Goal: Communication & Community: Answer question/provide support

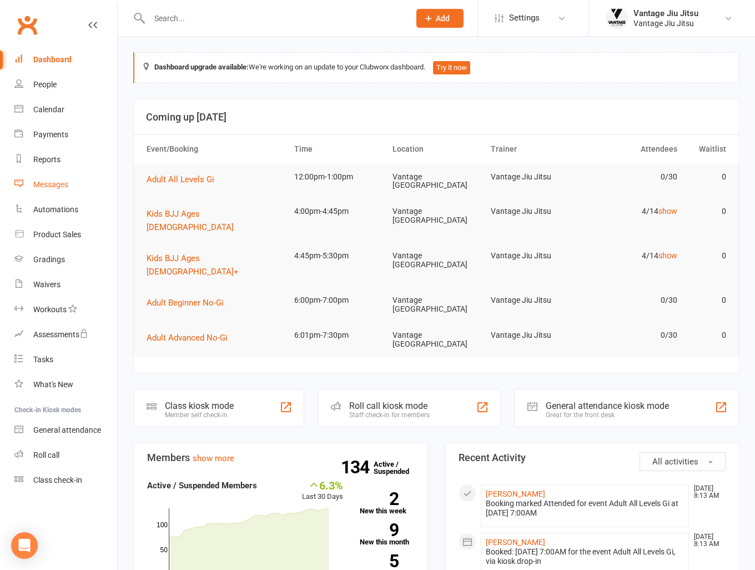
click at [52, 187] on div "Messages" at bounding box center [50, 184] width 35 height 9
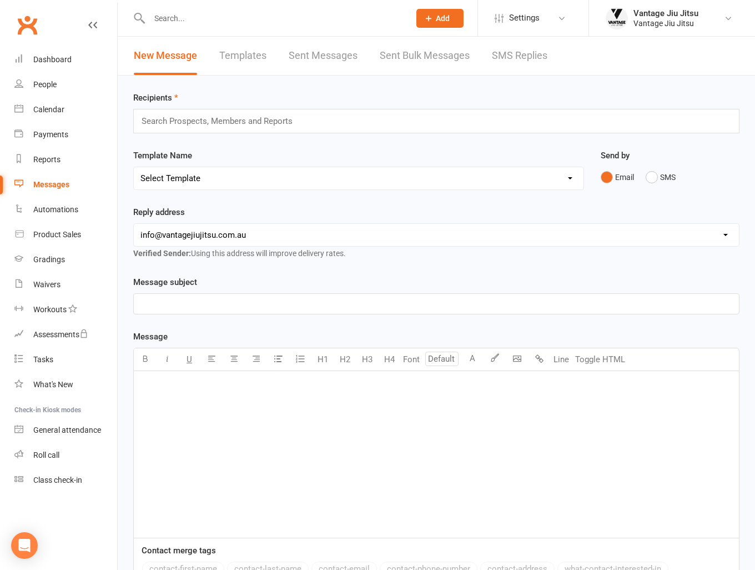
click at [258, 117] on input "text" at bounding box center [222, 121] width 163 height 14
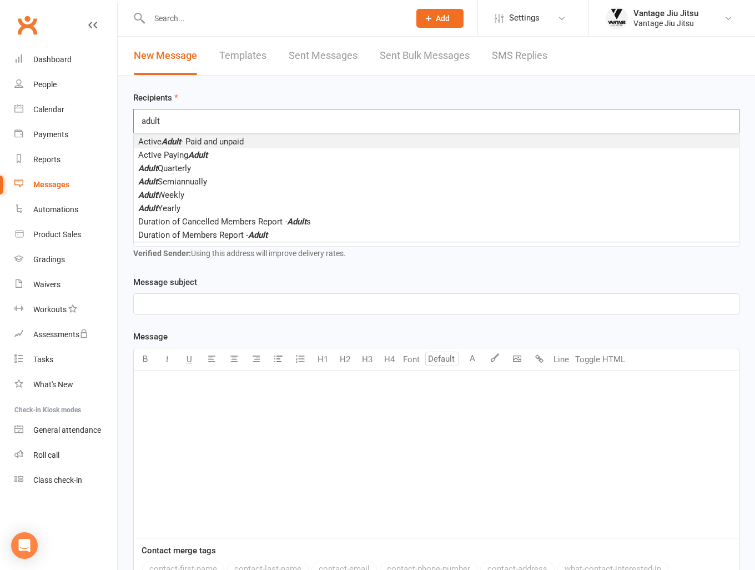
type input "adult"
click at [238, 144] on span "Active Adult - Paid and unpaid" at bounding box center [191, 142] width 106 height 10
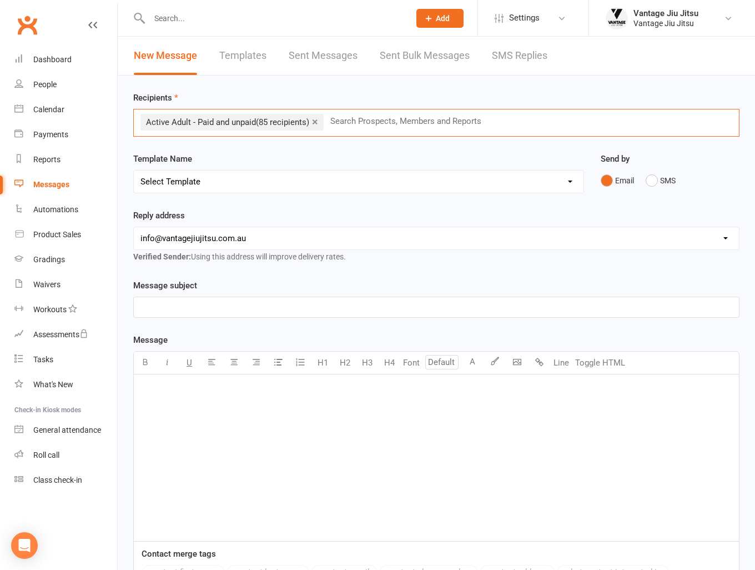
click at [273, 312] on p "﻿" at bounding box center [437, 306] width 592 height 13
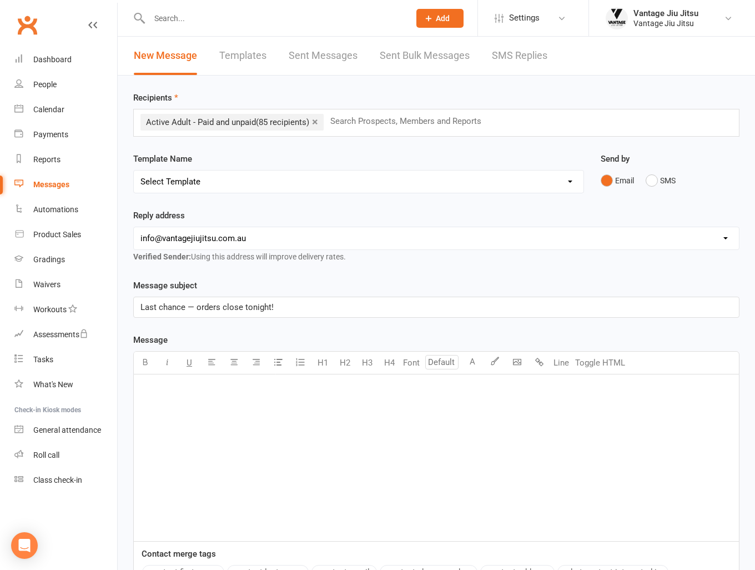
click at [224, 385] on p "﻿" at bounding box center [437, 388] width 592 height 13
click at [164, 389] on p "﻿" at bounding box center [437, 388] width 592 height 13
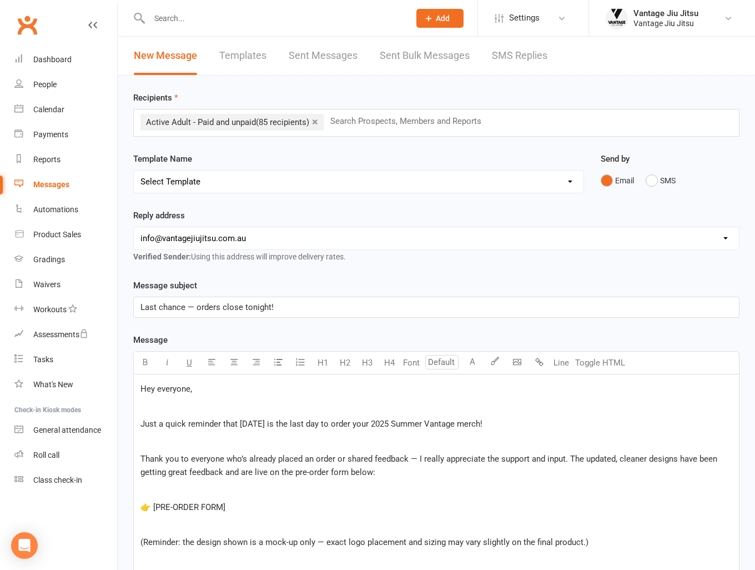
scroll to position [273, 0]
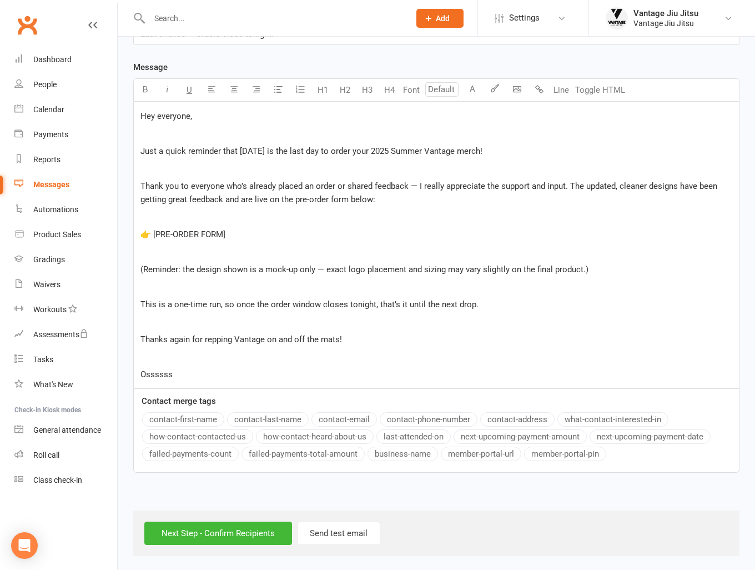
click at [189, 114] on span "Hey everyone," at bounding box center [167, 116] width 52 height 10
click at [204, 121] on p "Hey everyone," at bounding box center [437, 115] width 592 height 13
click at [214, 415] on button "contact-first-name" at bounding box center [183, 419] width 82 height 14
click at [263, 242] on div "Hey ﻿ {contact-first-name} ﻿ Just a quick reminder that today is the last day t…" at bounding box center [436, 245] width 605 height 287
drag, startPoint x: 248, startPoint y: 231, endPoint x: 232, endPoint y: 222, distance: 18.2
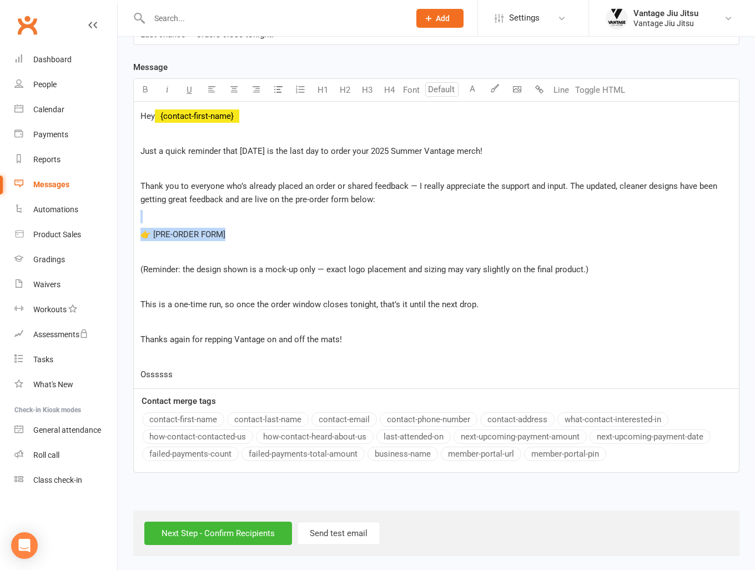
click at [232, 222] on div "Hey ﻿ {contact-first-name} ﻿ Just a quick reminder that today is the last day t…" at bounding box center [436, 245] width 605 height 287
click at [271, 235] on p "👉 [PRE-ORDER FORM]" at bounding box center [437, 234] width 592 height 13
drag, startPoint x: 266, startPoint y: 248, endPoint x: 254, endPoint y: 256, distance: 14.0
click at [265, 249] on p "﻿" at bounding box center [437, 251] width 592 height 13
drag, startPoint x: 220, startPoint y: 231, endPoint x: 154, endPoint y: 229, distance: 65.6
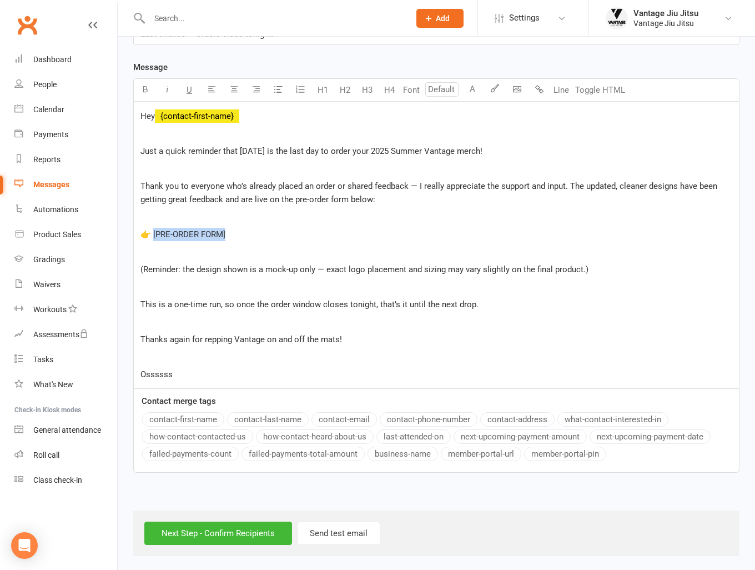
click at [154, 229] on p "👉 [PRE-ORDER FORM]" at bounding box center [437, 234] width 592 height 13
drag, startPoint x: 238, startPoint y: 148, endPoint x: 344, endPoint y: 146, distance: 106.7
click at [344, 146] on span "Just a quick reminder that today is the last day to order your 2025 Summer Vant…" at bounding box center [312, 151] width 342 height 10
click at [147, 85] on icon "button" at bounding box center [145, 89] width 8 height 8
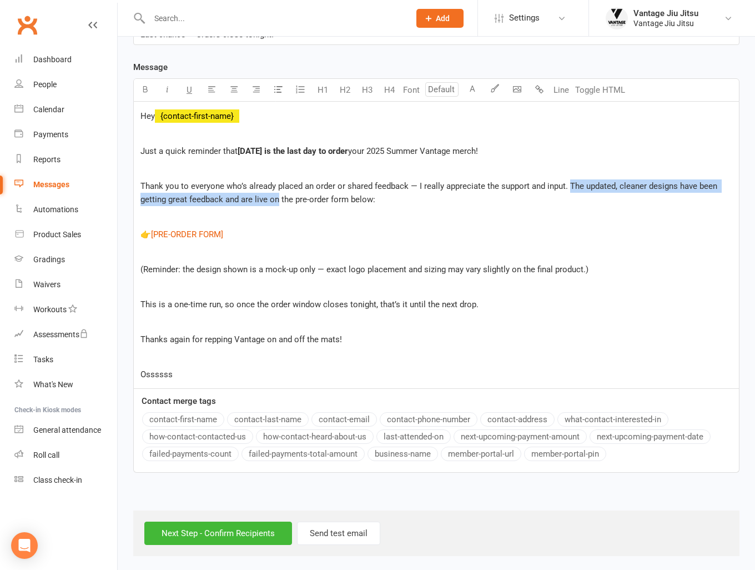
drag, startPoint x: 278, startPoint y: 197, endPoint x: 569, endPoint y: 188, distance: 291.2
click at [569, 188] on span "Thank you to everyone who’s already placed an order or shared feedback — I real…" at bounding box center [430, 192] width 579 height 23
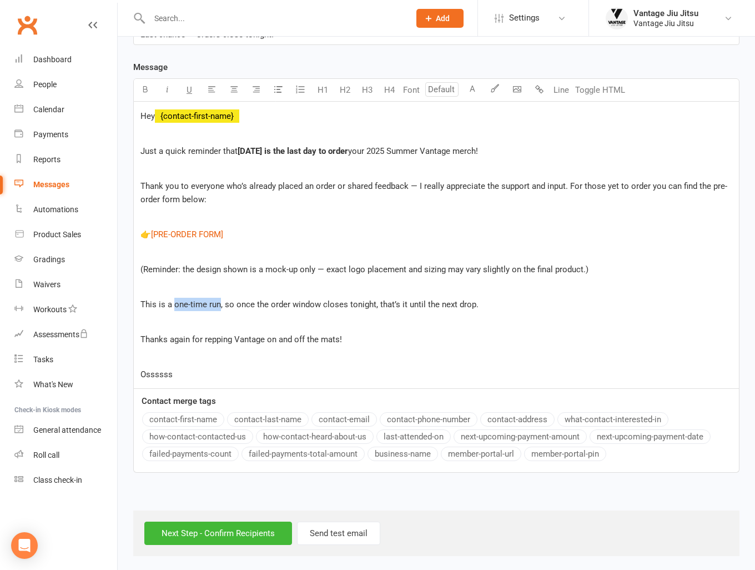
drag, startPoint x: 174, startPoint y: 301, endPoint x: 218, endPoint y: 298, distance: 43.4
click at [218, 299] on span "This is a one-time run, so once the order window closes tonight, that’s it unti…" at bounding box center [310, 304] width 338 height 10
drag, startPoint x: 146, startPoint y: 87, endPoint x: 149, endPoint y: 76, distance: 11.6
click at [145, 87] on icon "button" at bounding box center [145, 89] width 8 height 8
click at [193, 372] on p "Ossssss" at bounding box center [437, 374] width 592 height 13
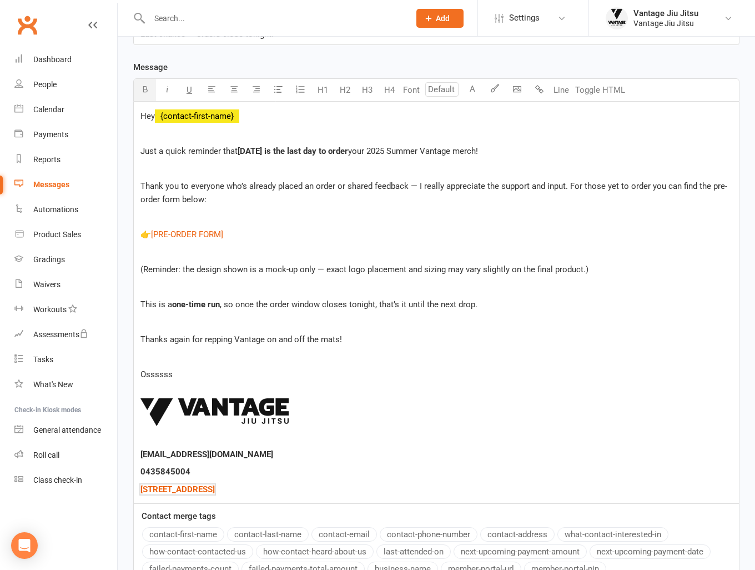
click at [143, 385] on p "﻿ ﻿ ﻿" at bounding box center [437, 414] width 592 height 58
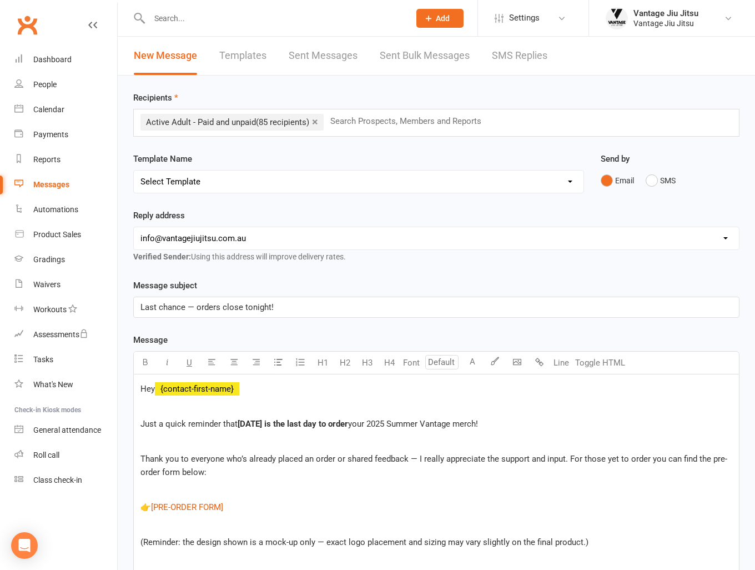
scroll to position [388, 0]
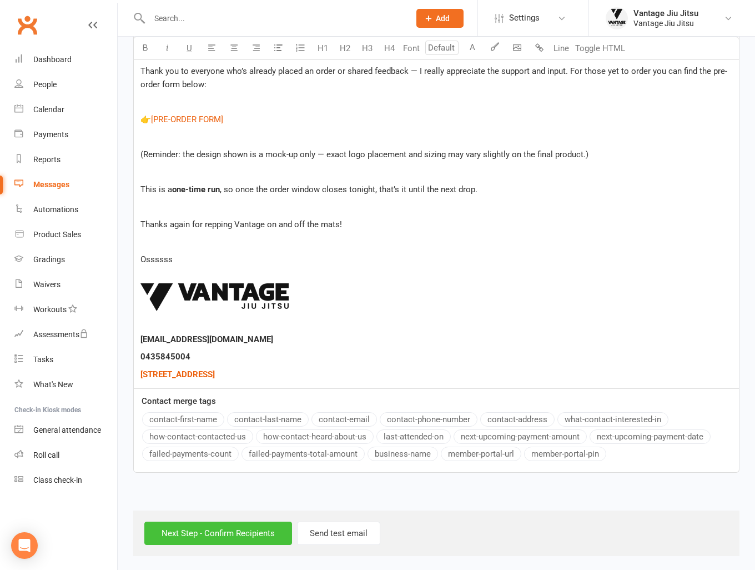
click at [256, 528] on input "Next Step - Confirm Recipients" at bounding box center [218, 533] width 148 height 23
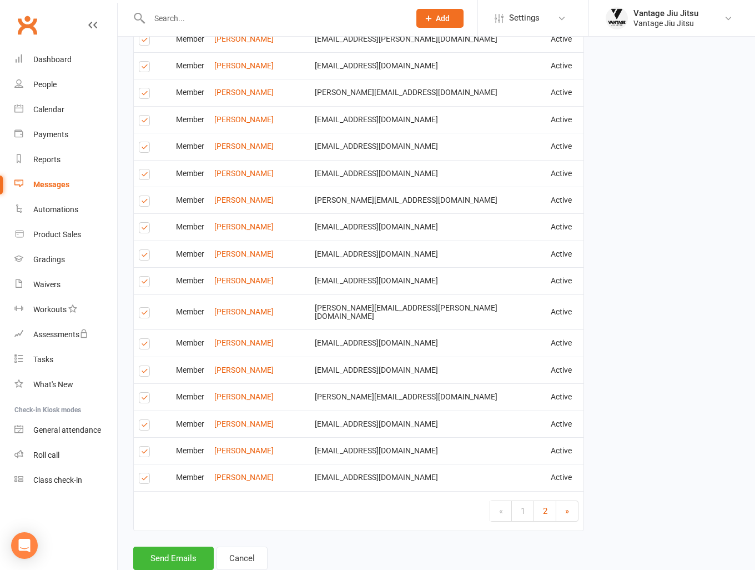
scroll to position [1571, 0]
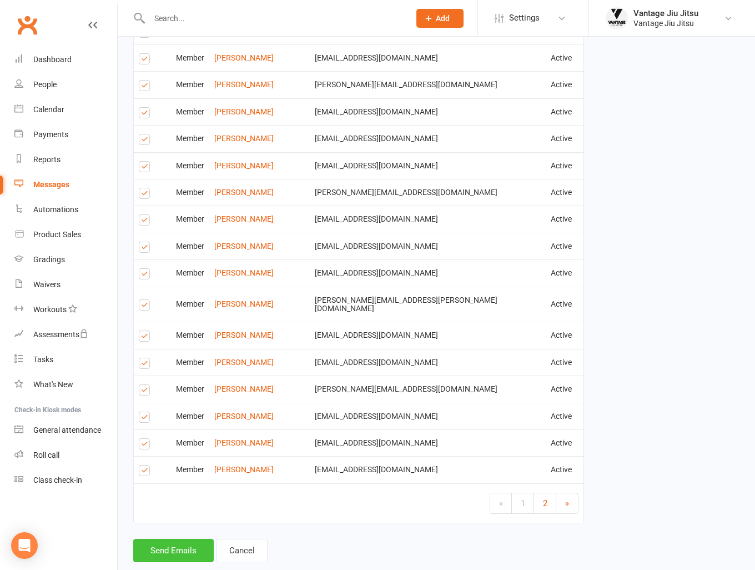
click at [176, 539] on button "Send Emails" at bounding box center [173, 550] width 81 height 23
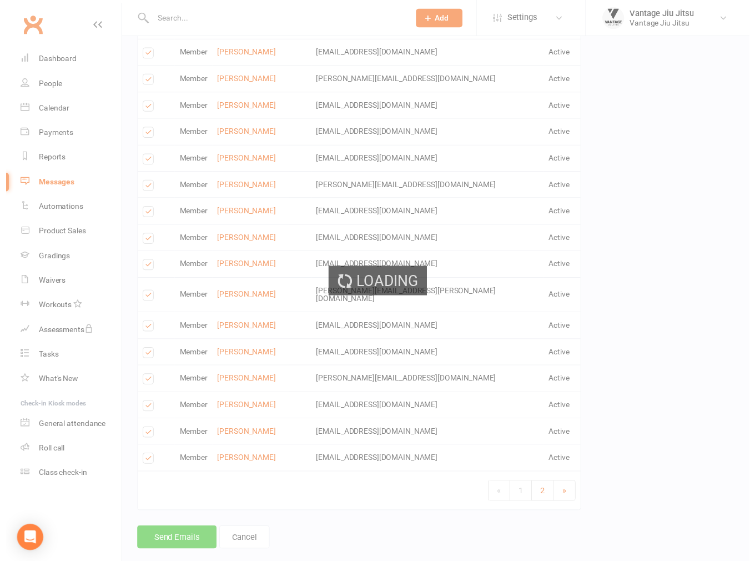
scroll to position [1566, 0]
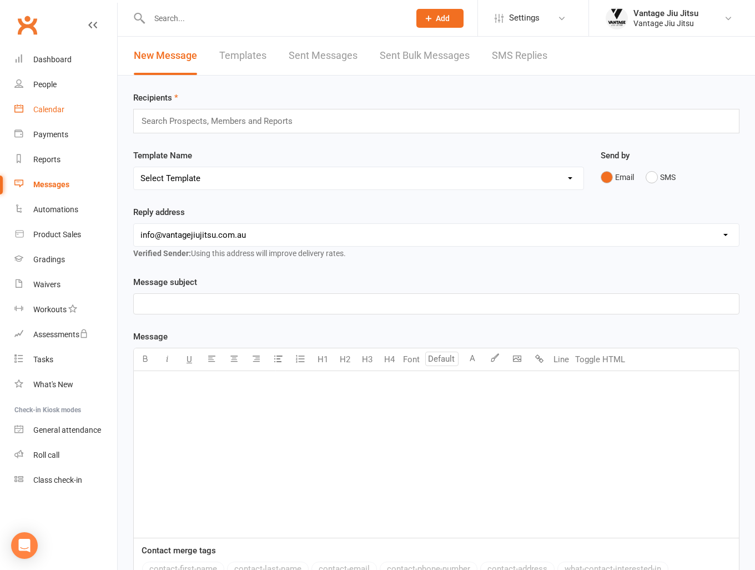
click at [61, 112] on div "Calendar" at bounding box center [48, 109] width 31 height 9
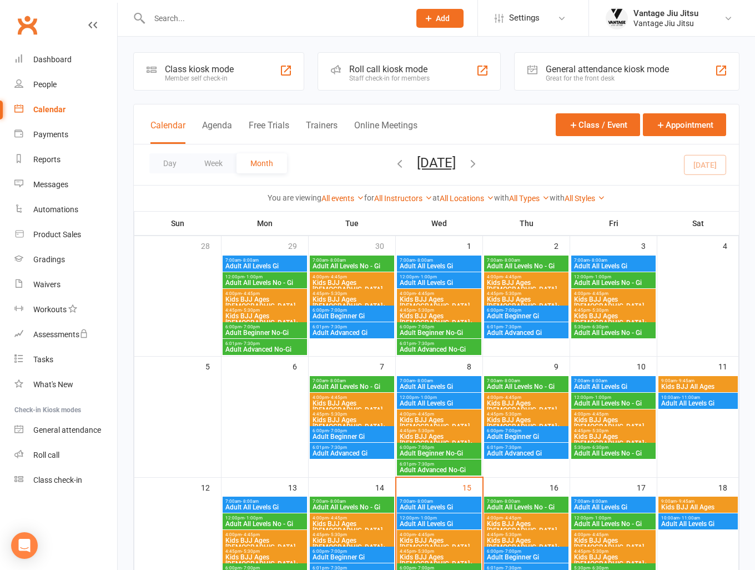
click at [343, 505] on span "Adult All Levels No - Gi" at bounding box center [352, 507] width 80 height 7
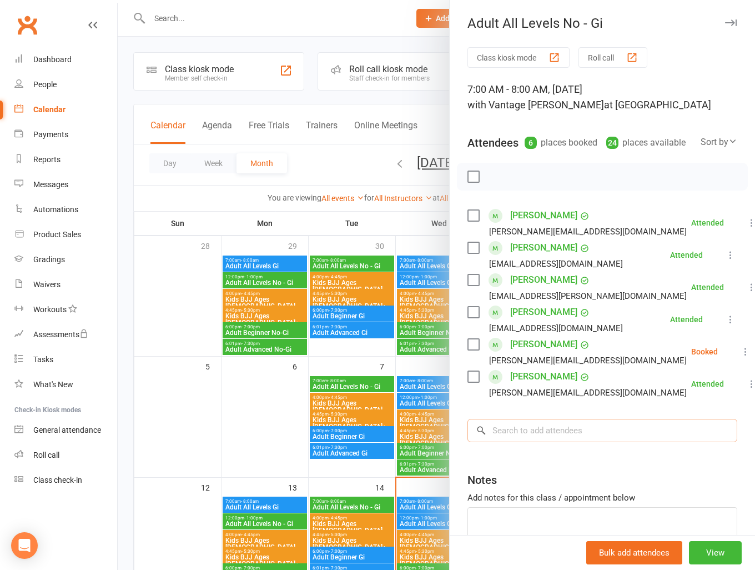
click at [567, 438] on input "search" at bounding box center [603, 430] width 270 height 23
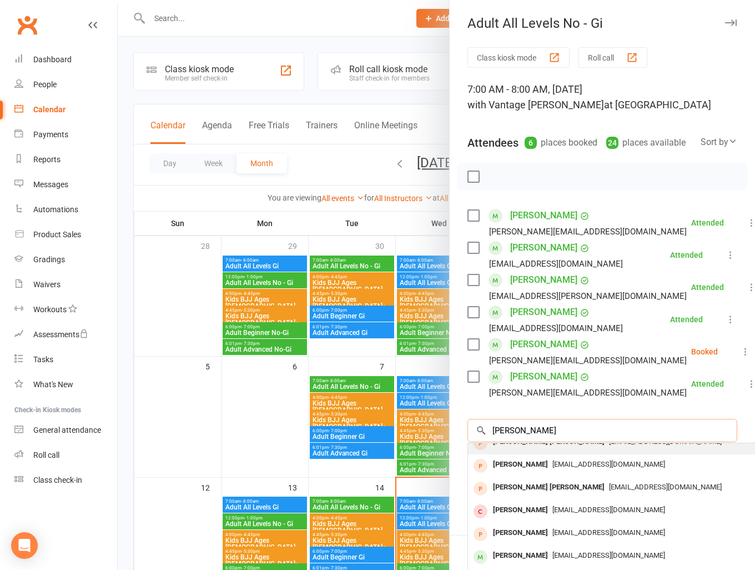
scroll to position [61, 0]
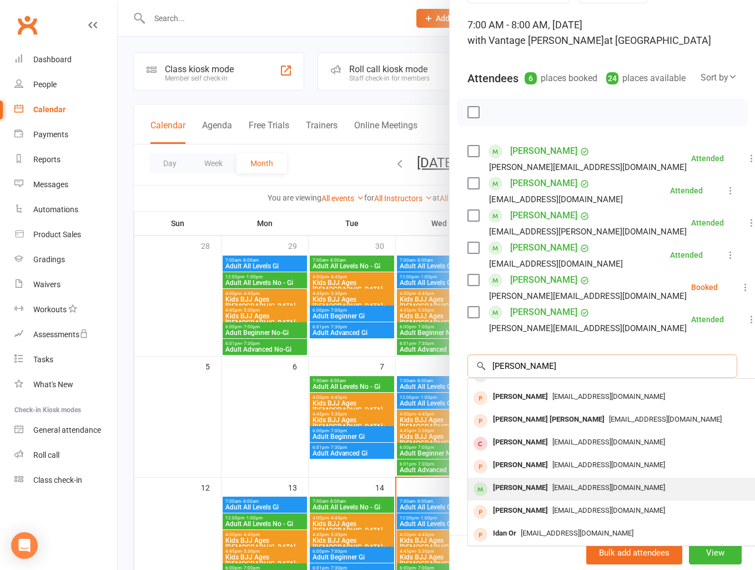
type input "connor"
click at [590, 483] on span "cquigley14@gmail.com" at bounding box center [609, 487] width 113 height 8
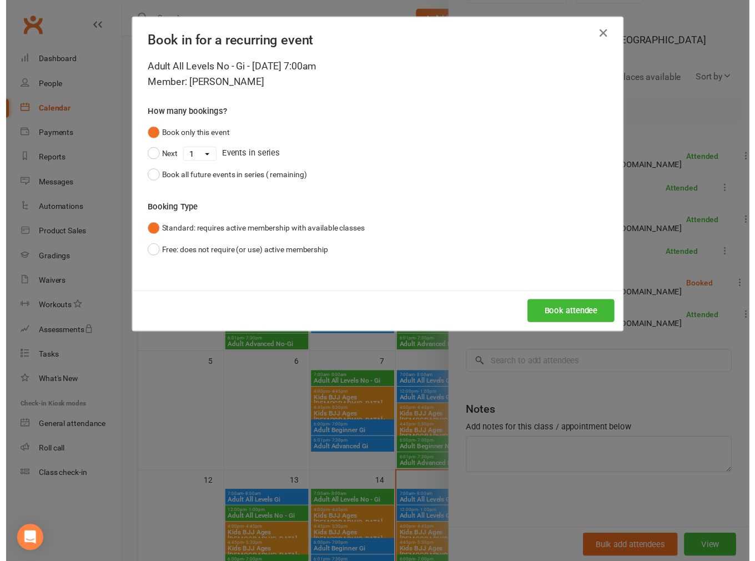
scroll to position [78, 0]
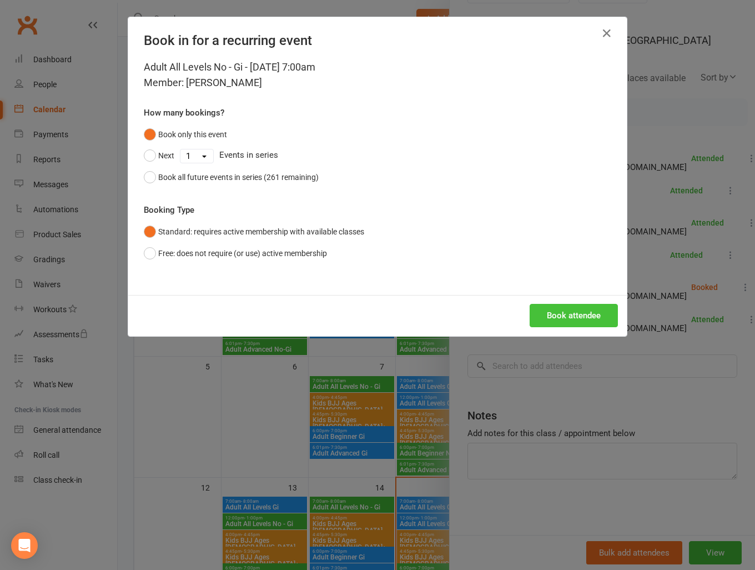
click at [569, 311] on button "Book attendee" at bounding box center [574, 315] width 88 height 23
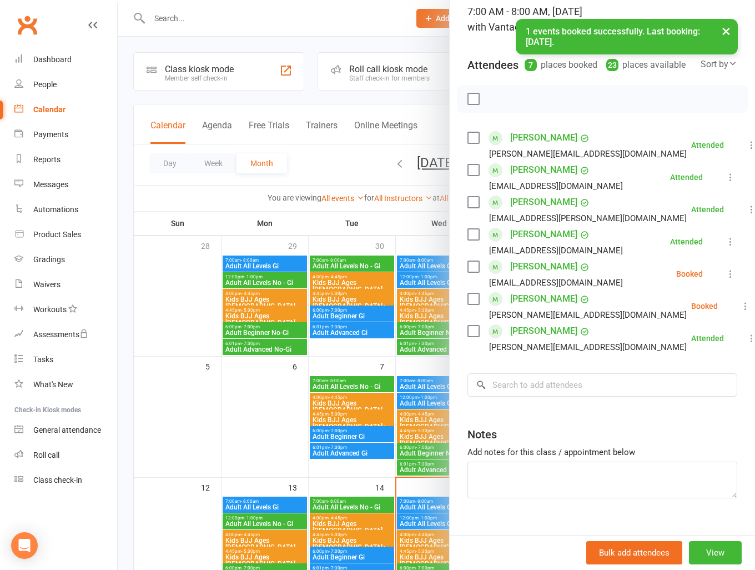
scroll to position [87, 0]
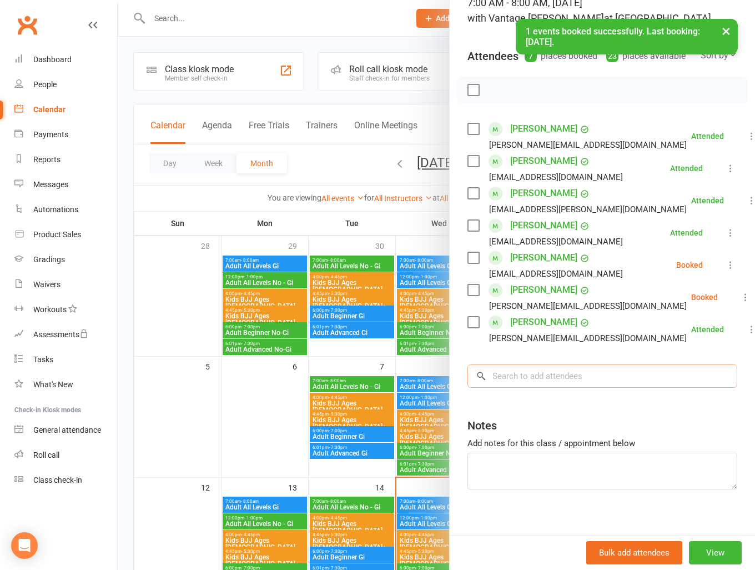
click at [607, 388] on input "search" at bounding box center [603, 375] width 270 height 23
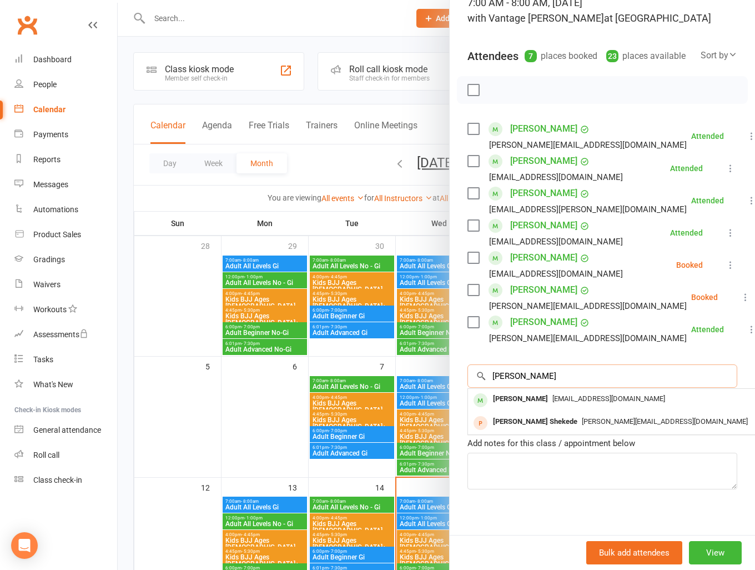
scroll to position [0, 0]
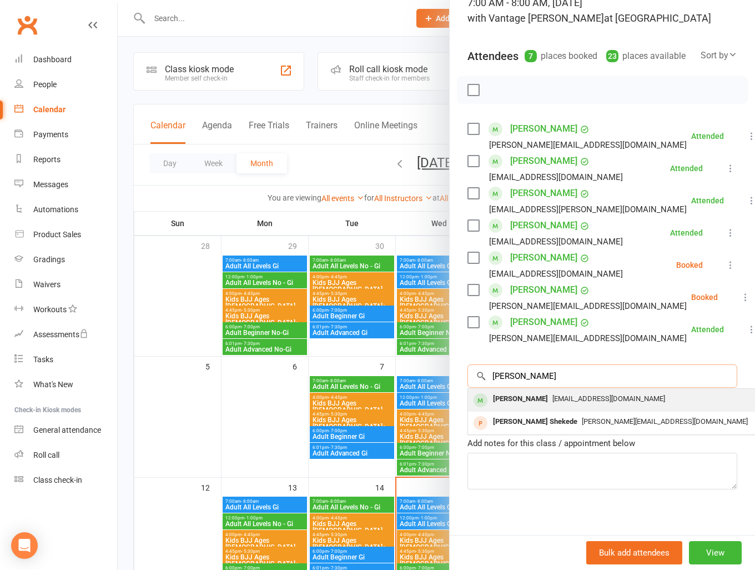
type input "ciara"
click at [599, 403] on span "quigley72_44@hotmail.com" at bounding box center [609, 398] width 113 height 8
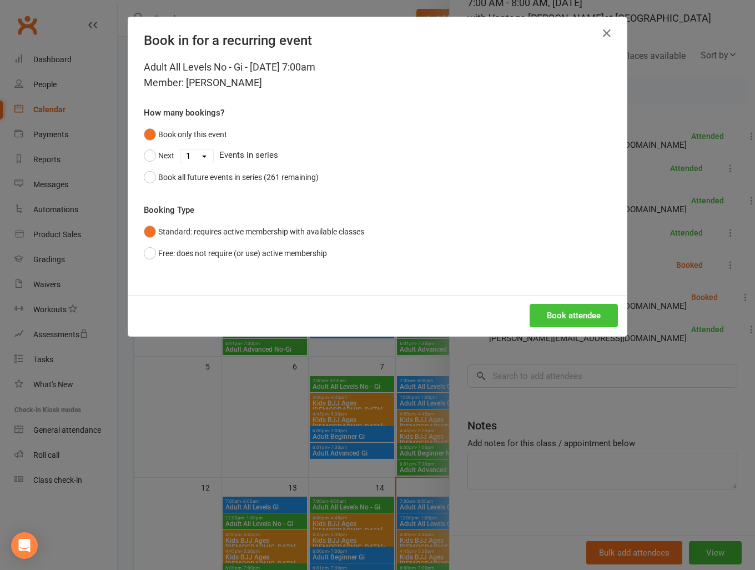
click at [584, 323] on button "Book attendee" at bounding box center [574, 315] width 88 height 23
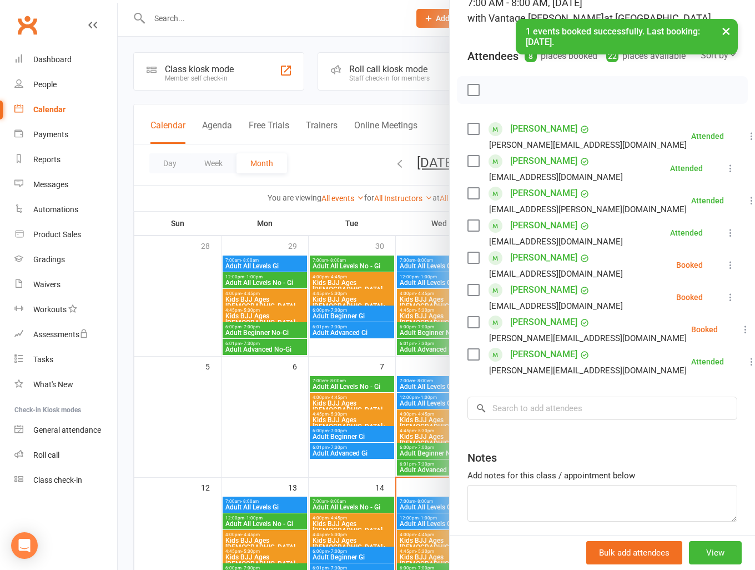
click at [725, 270] on icon at bounding box center [730, 264] width 11 height 11
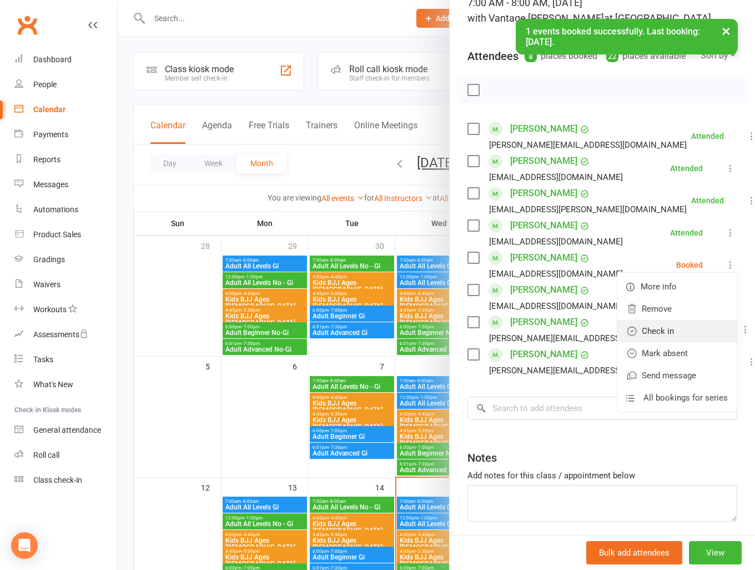
click at [670, 342] on link "Check in" at bounding box center [677, 331] width 119 height 22
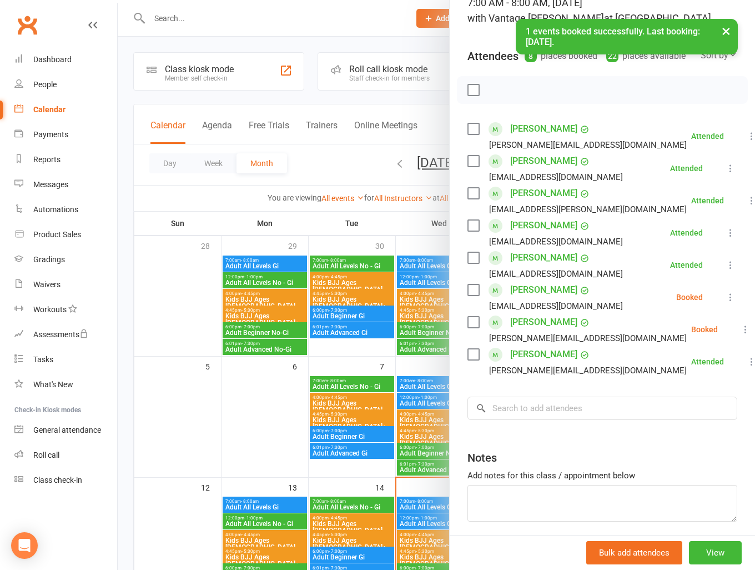
click at [707, 313] on li "Conor Quigley cquigley14@gmail.com Booked More info Remove Check in Mark absent…" at bounding box center [603, 297] width 270 height 32
click at [725, 303] on icon at bounding box center [730, 297] width 11 height 11
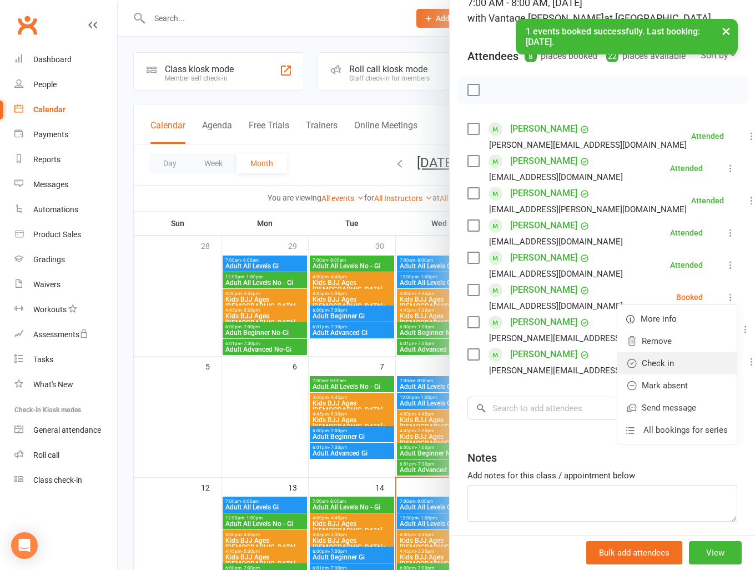
click at [661, 374] on link "Check in" at bounding box center [677, 363] width 119 height 22
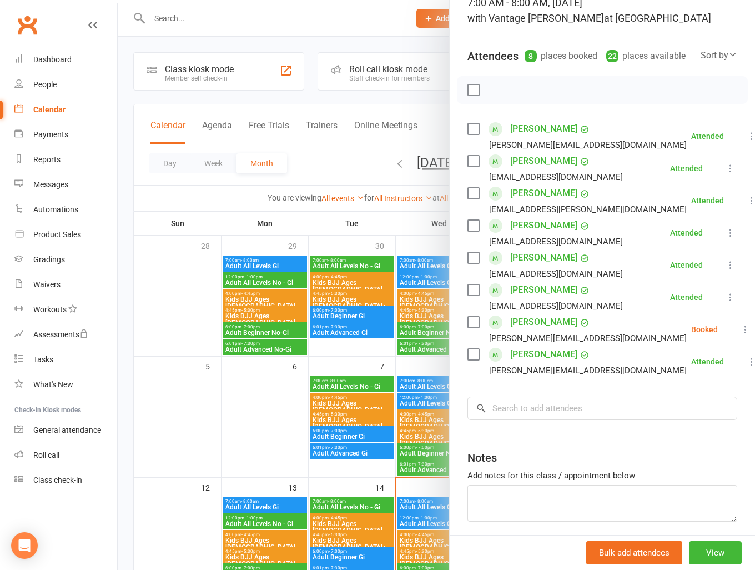
click at [26, 29] on link "Clubworx" at bounding box center [27, 25] width 28 height 28
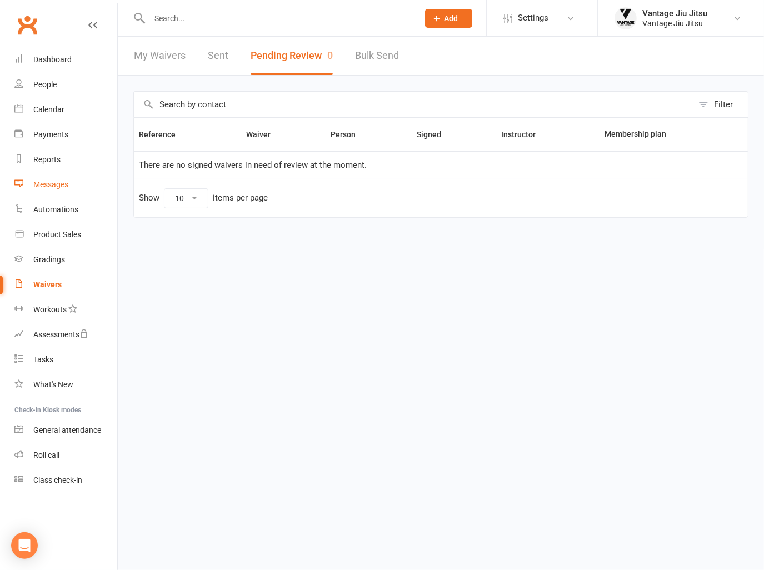
click at [39, 184] on div "Messages" at bounding box center [50, 184] width 35 height 9
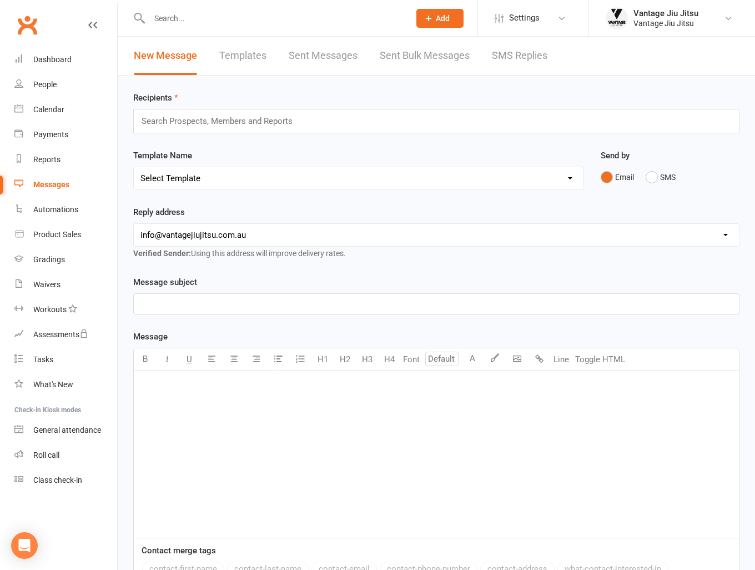
click at [238, 63] on link "Templates" at bounding box center [242, 56] width 47 height 38
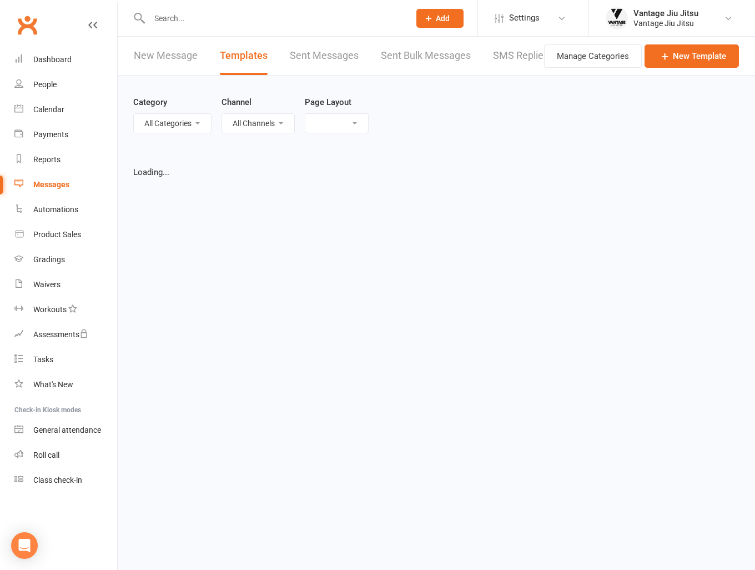
select select "grid"
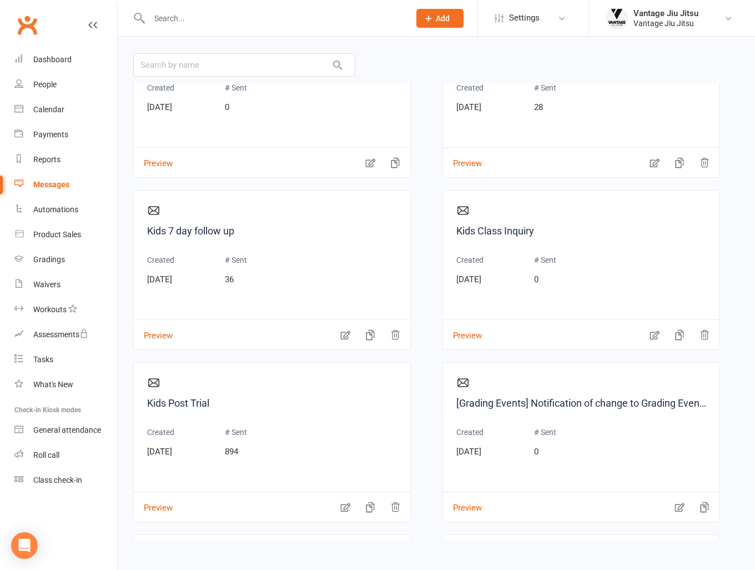
scroll to position [1464, 0]
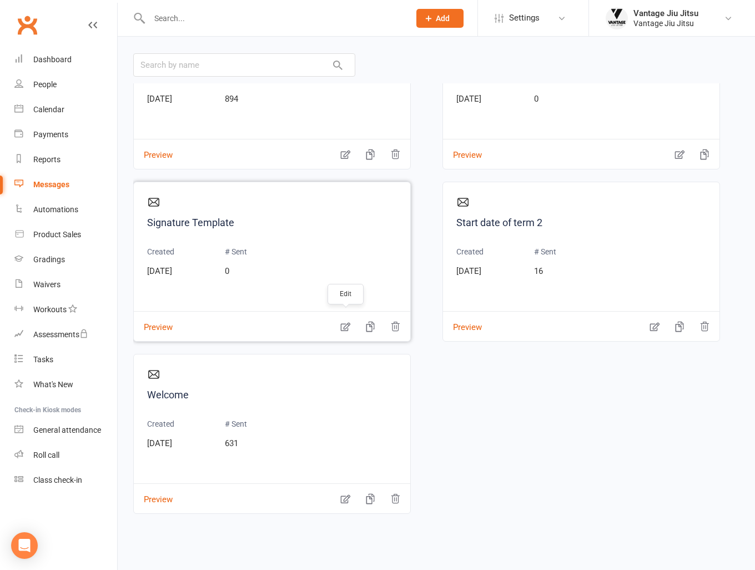
click at [342, 328] on icon "button" at bounding box center [345, 326] width 11 height 11
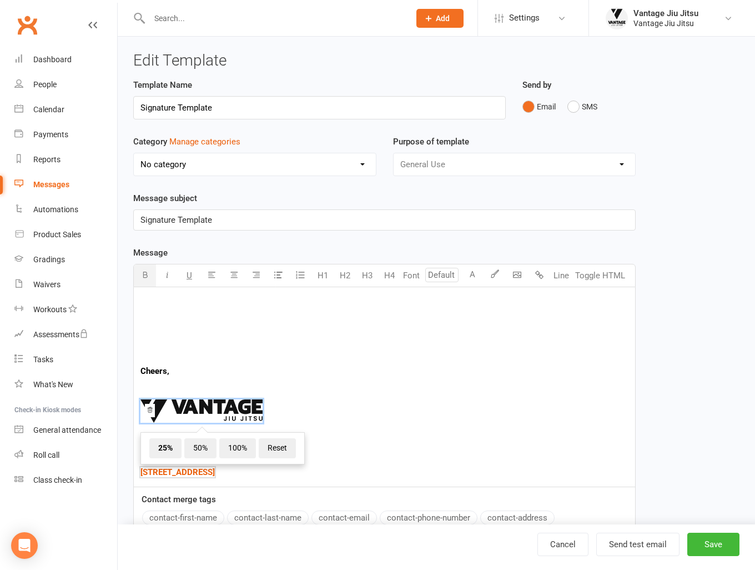
drag, startPoint x: 339, startPoint y: 473, endPoint x: 172, endPoint y: 401, distance: 181.4
click at [172, 401] on div "Cheers, ﻿ 25% 50% 100% Reset ​info@vantagejiujitsu.com.au 0435845004 $ Level 1,…" at bounding box center [385, 386] width 502 height 199
copy div "﻿ ​info@vantagejiujitsu.com.au 0435845004 $ Level 1, 44 Bronte Road, Bondi Junc…"
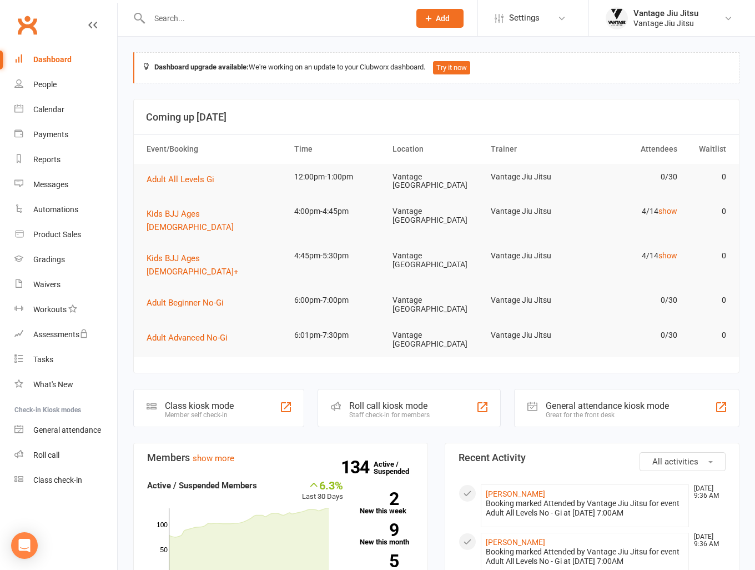
click at [31, 32] on link "Clubworx" at bounding box center [27, 25] width 28 height 28
click at [36, 114] on link "Calendar" at bounding box center [65, 109] width 103 height 25
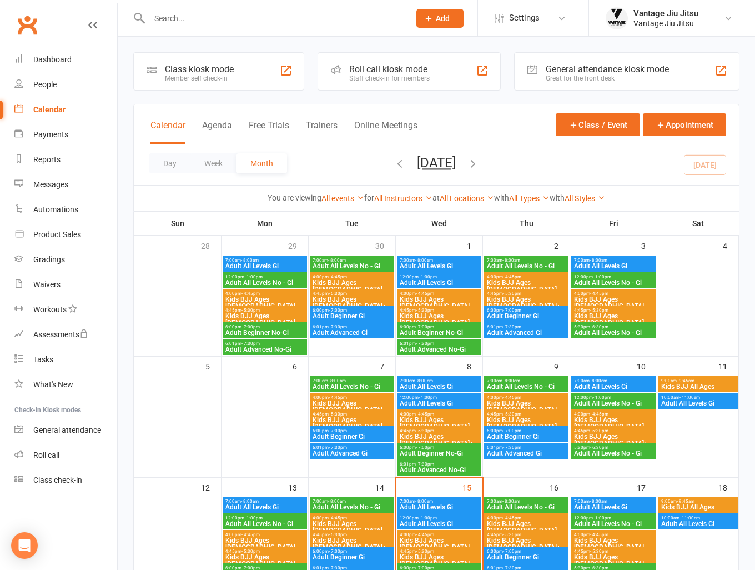
click at [331, 523] on span "Kids BJJ Ages [DEMOGRAPHIC_DATA]" at bounding box center [352, 526] width 80 height 13
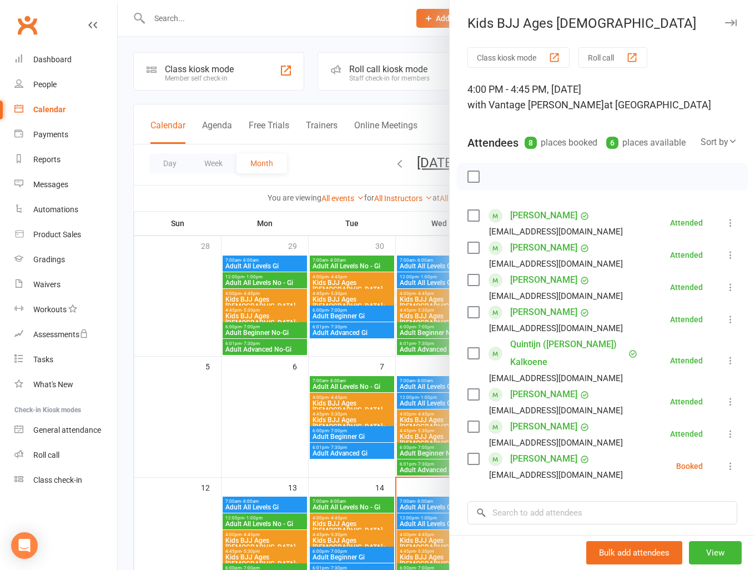
click at [185, 348] on div at bounding box center [437, 285] width 638 height 570
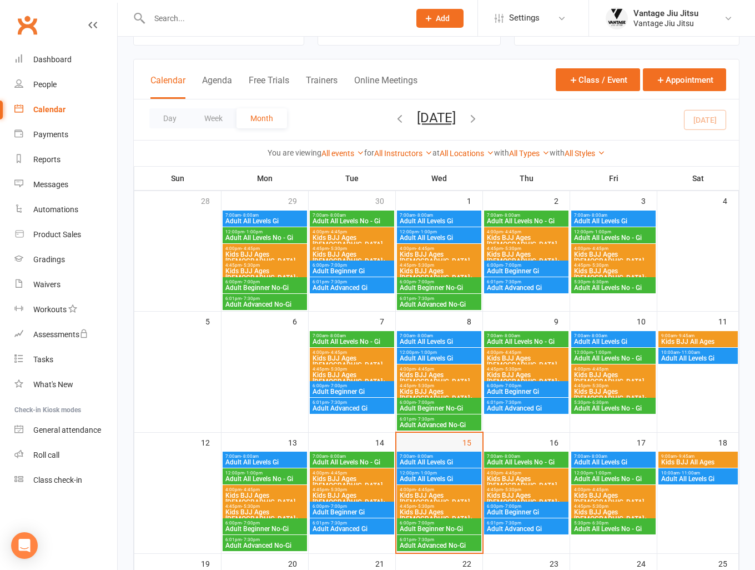
scroll to position [111, 0]
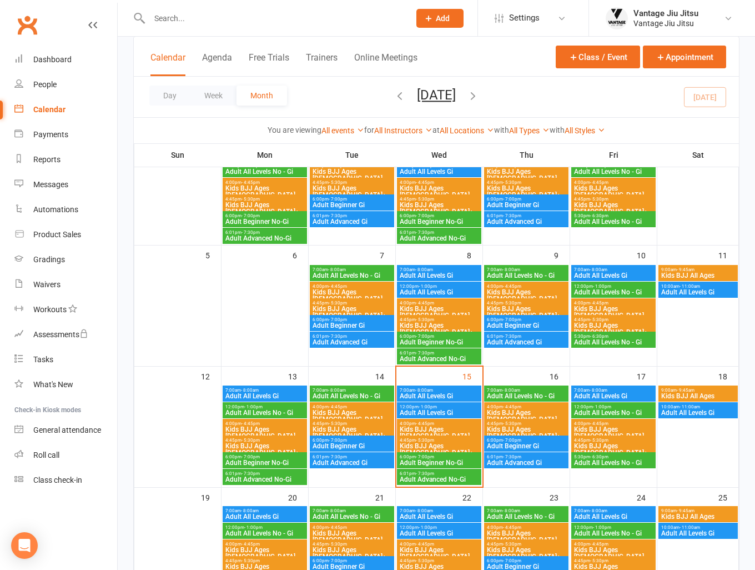
click at [439, 443] on span "Kids BJJ Ages [DEMOGRAPHIC_DATA]+" at bounding box center [439, 449] width 80 height 13
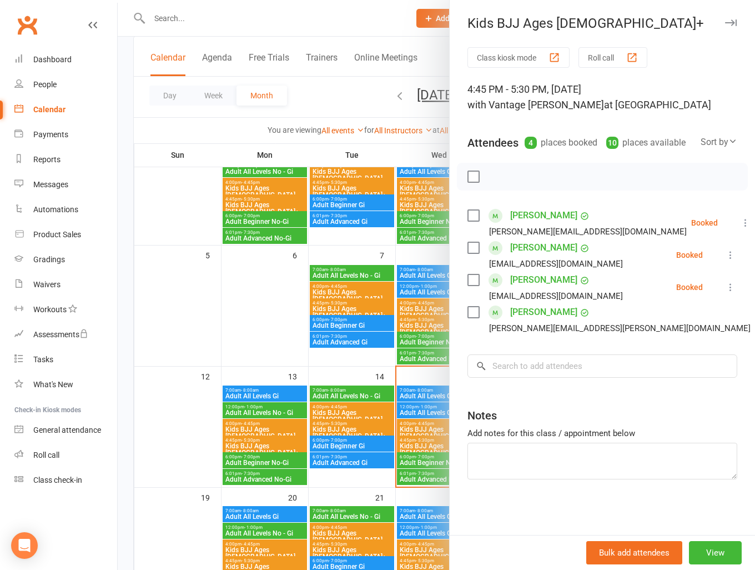
click at [196, 376] on div at bounding box center [437, 285] width 638 height 570
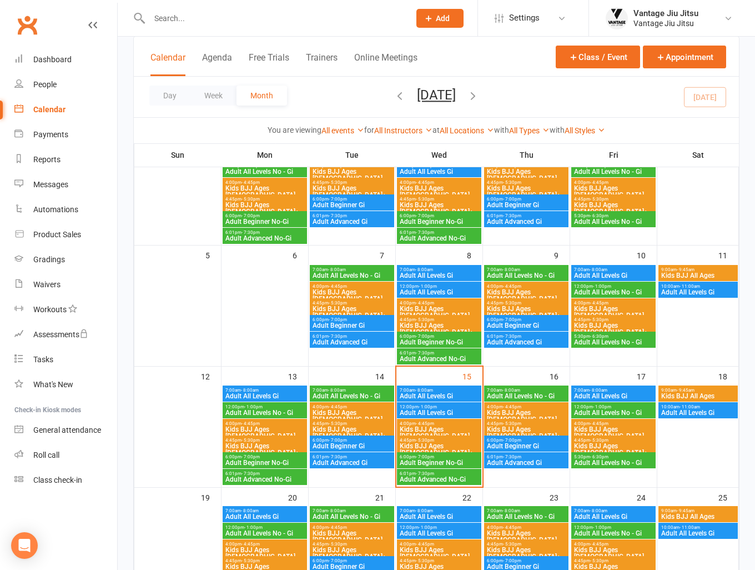
click at [355, 427] on span "Kids BJJ Ages [DEMOGRAPHIC_DATA]+" at bounding box center [352, 432] width 80 height 13
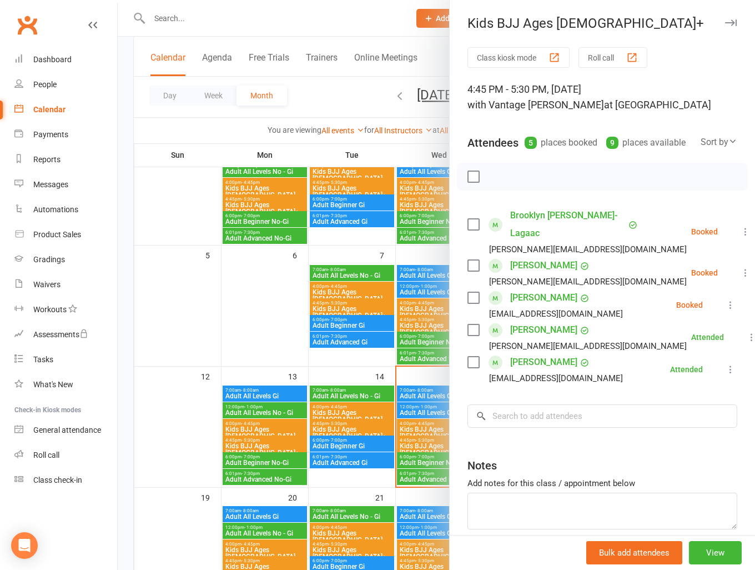
click at [189, 294] on div at bounding box center [437, 285] width 638 height 570
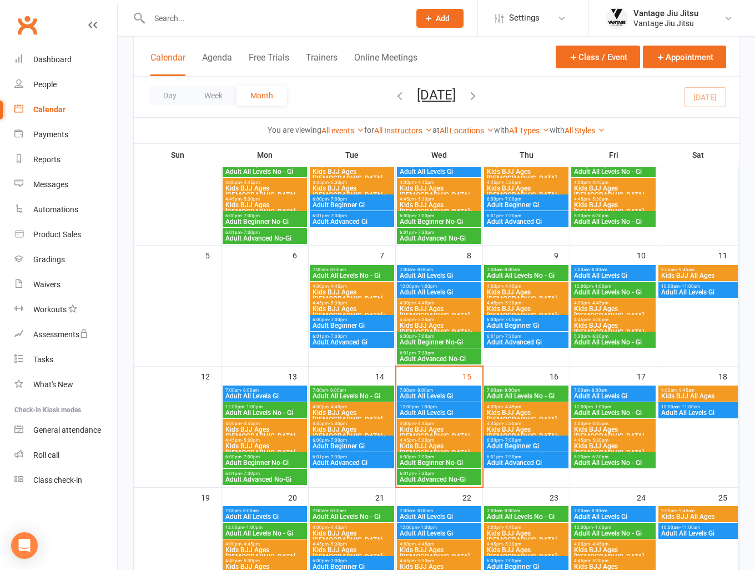
click at [299, 16] on input "text" at bounding box center [274, 19] width 256 height 16
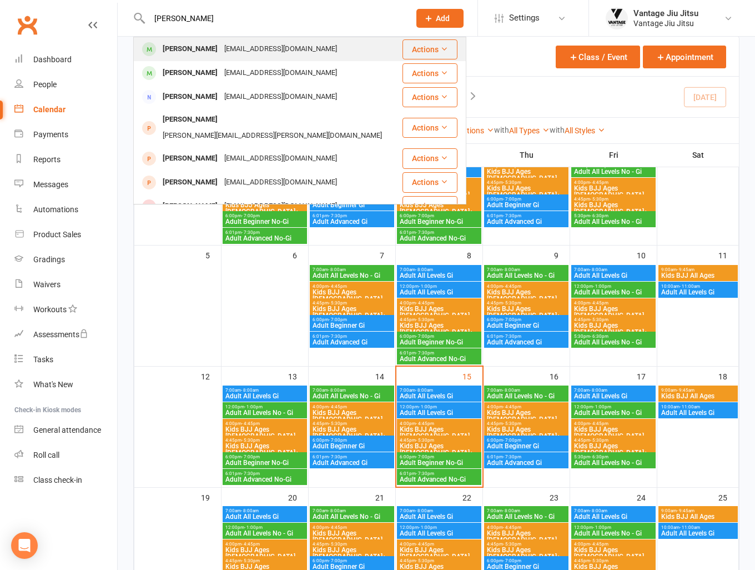
type input "jack clif"
click at [272, 53] on div "jackclifton1990@gmail.com" at bounding box center [280, 49] width 119 height 16
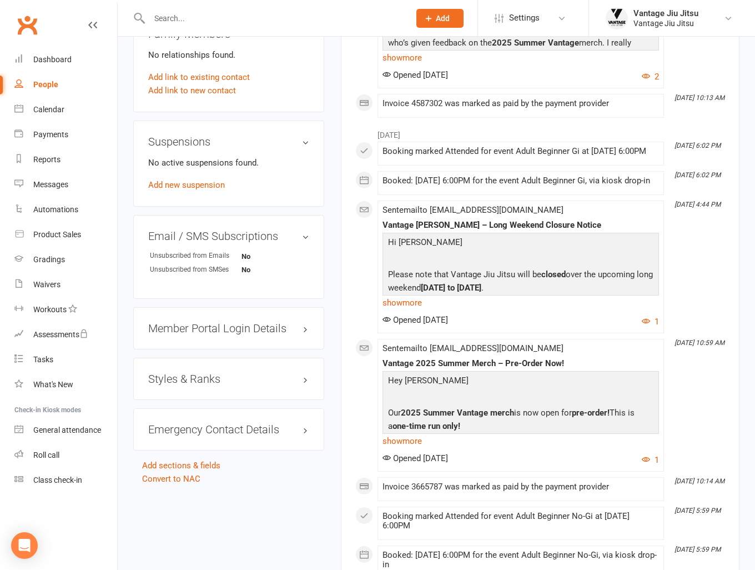
scroll to position [611, 0]
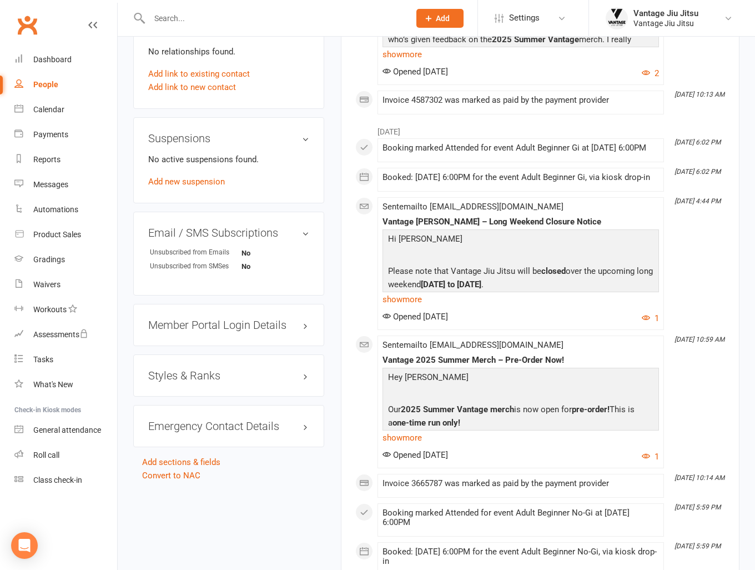
click at [249, 377] on h3 "Styles & Ranks" at bounding box center [228, 375] width 161 height 12
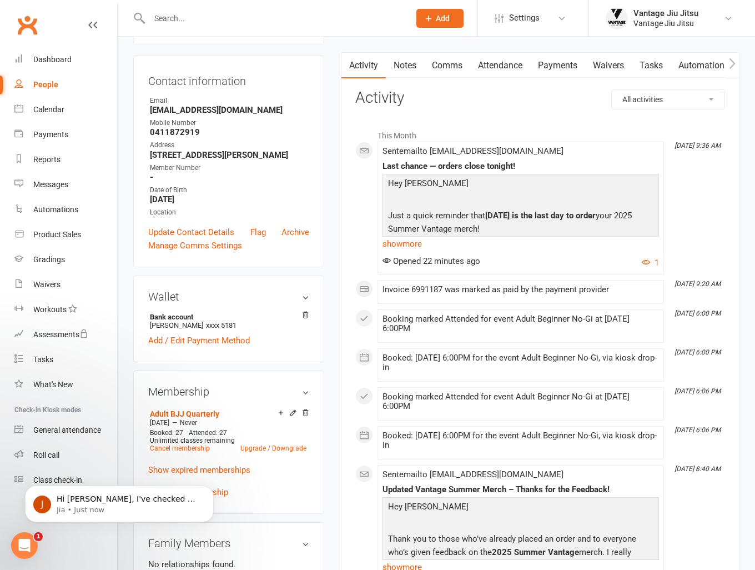
scroll to position [278, 0]
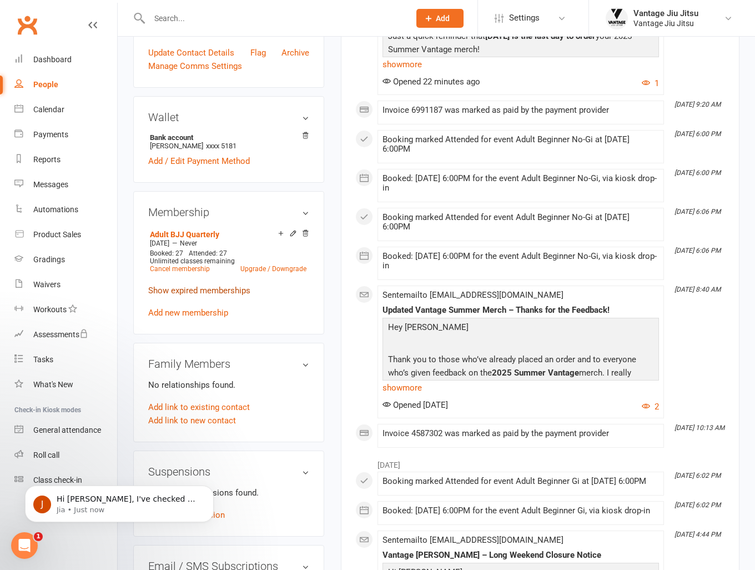
click at [200, 292] on link "Show expired memberships" at bounding box center [199, 290] width 102 height 10
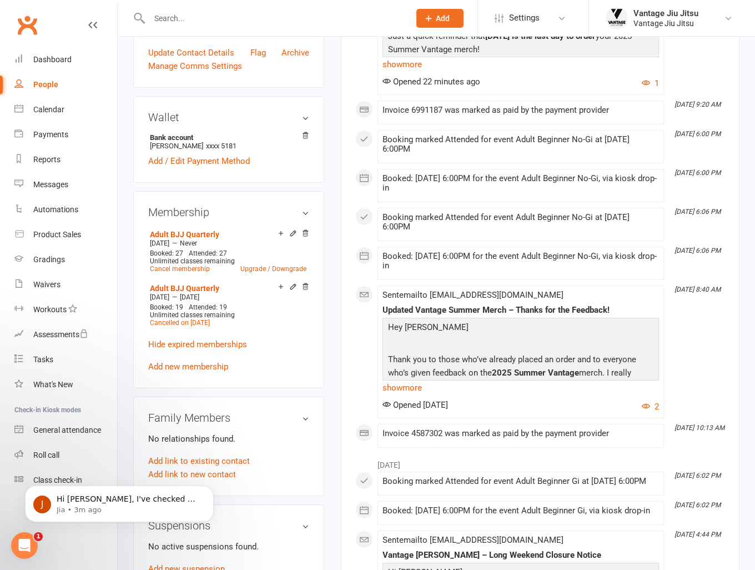
click at [307, 21] on input "text" at bounding box center [274, 19] width 256 height 16
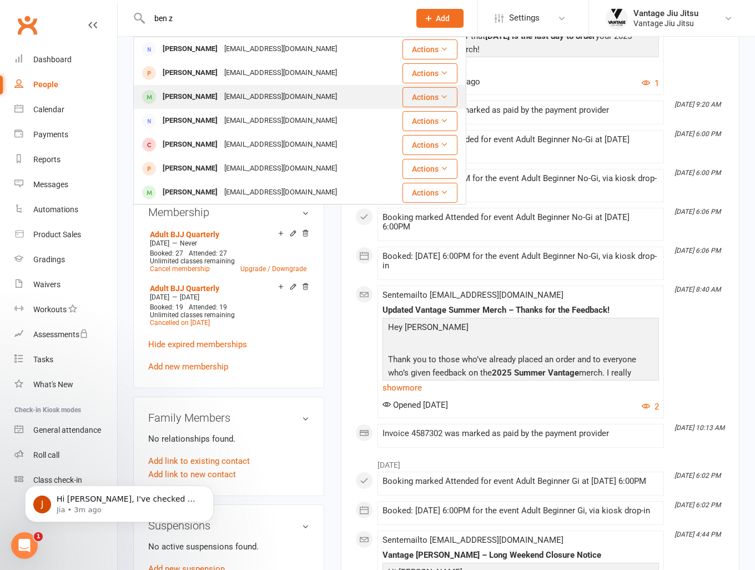
type input "ben z"
click at [277, 100] on div "benzlattner123@gmail.com" at bounding box center [280, 97] width 119 height 16
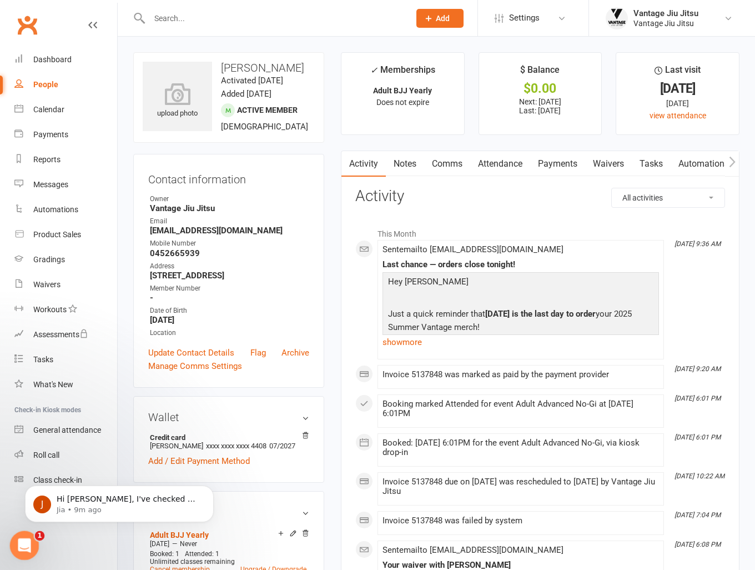
click at [17, 549] on icon "Open Intercom Messenger" at bounding box center [23, 544] width 18 height 18
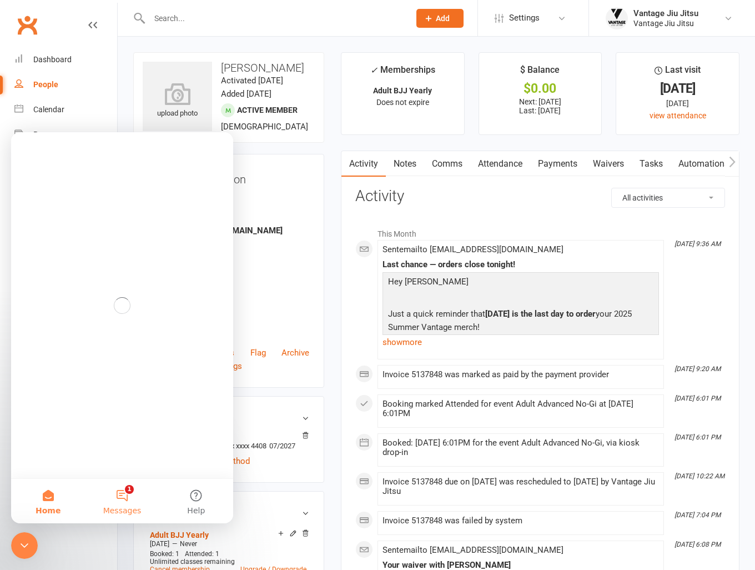
click at [122, 500] on button "1 Messages" at bounding box center [122, 501] width 74 height 44
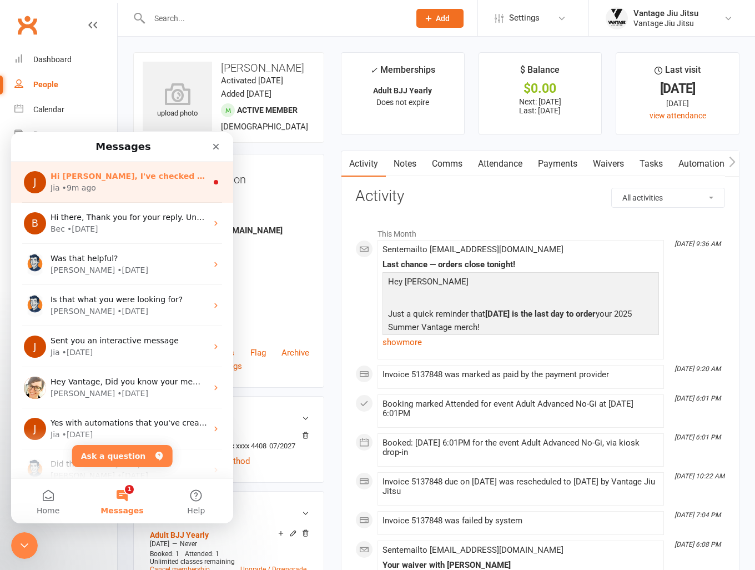
click at [176, 198] on div "J Hi Adam, I've checked on the status for the Pending payments and quite a numb…" at bounding box center [122, 182] width 222 height 41
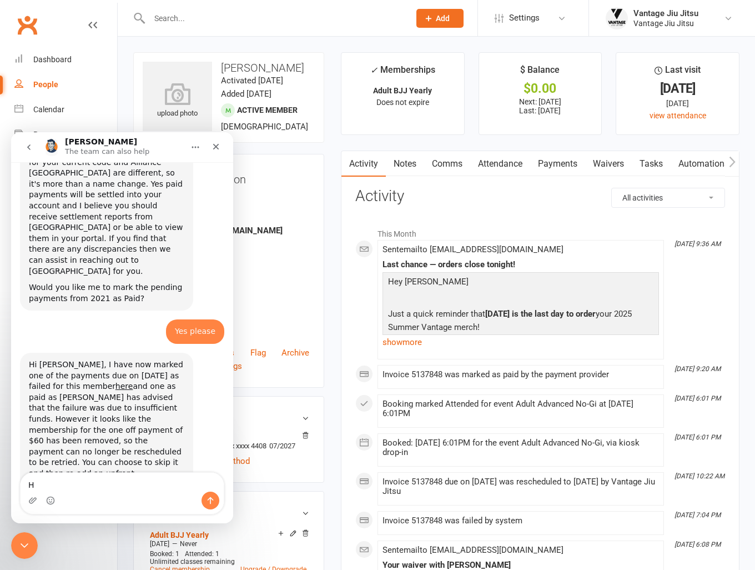
scroll to position [3835, 0]
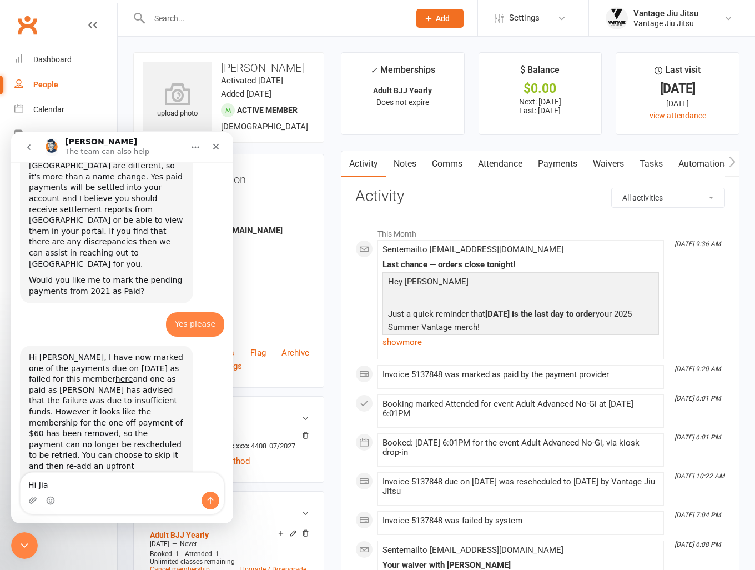
type textarea "Hi Jia."
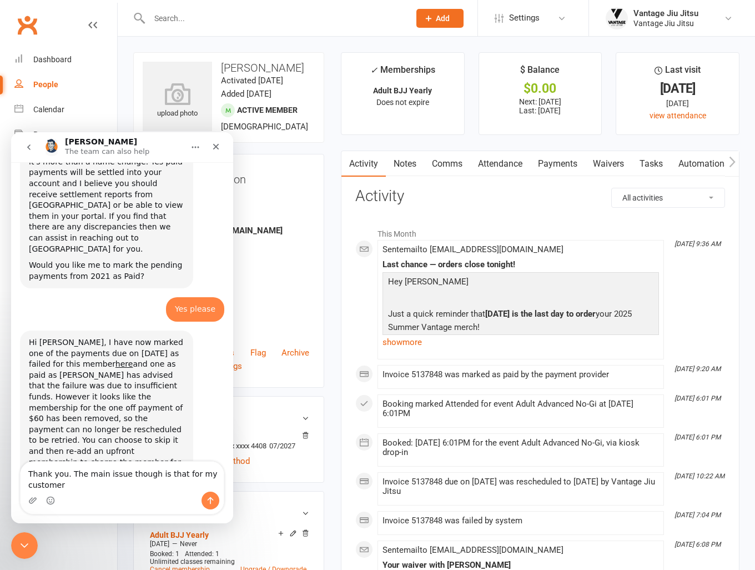
scroll to position [3861, 0]
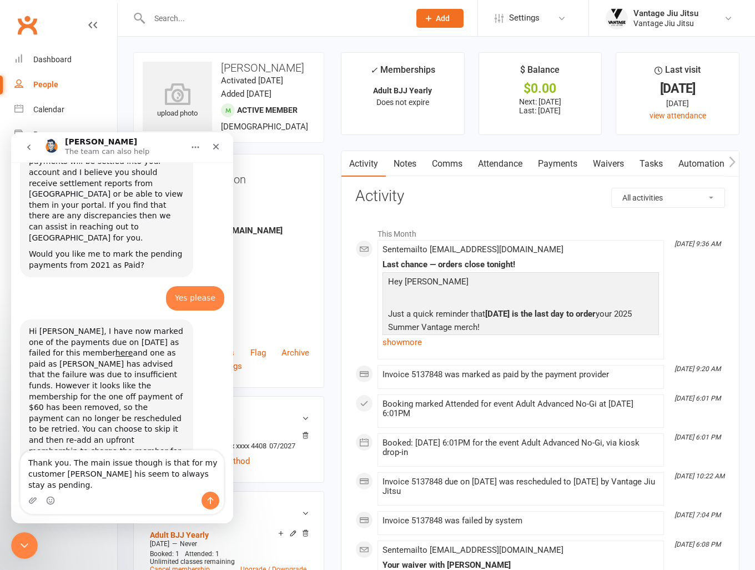
type textarea "Thank you. The main issue though is that for my customer Dan Ahn his seem to al…"
drag, startPoint x: 297, startPoint y: 14, endPoint x: 301, endPoint y: 5, distance: 9.9
click at [297, 13] on input "text" at bounding box center [274, 19] width 256 height 16
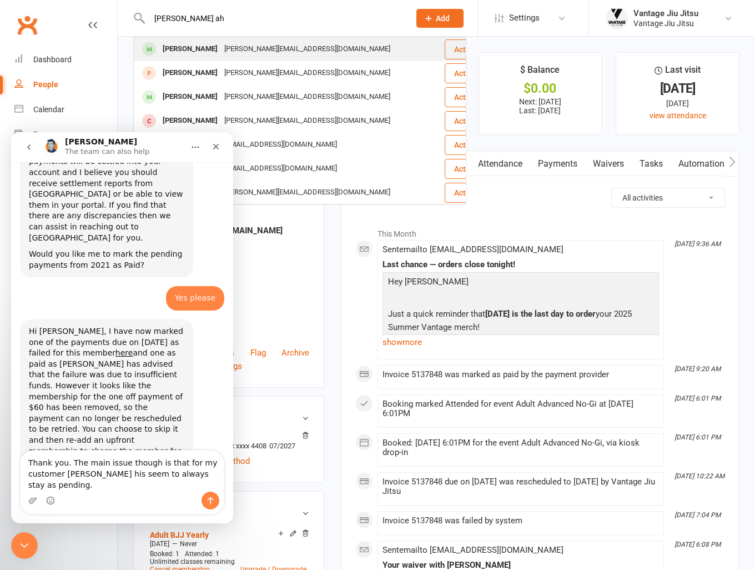
type input "dan ah"
click at [242, 56] on div "dan.ahn126@gmail.com" at bounding box center [307, 49] width 173 height 16
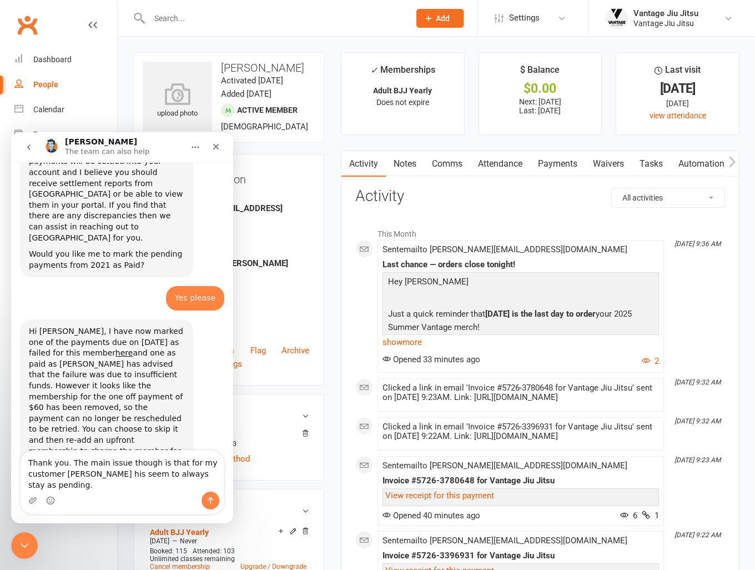
click at [565, 169] on link "Payments" at bounding box center [557, 164] width 55 height 26
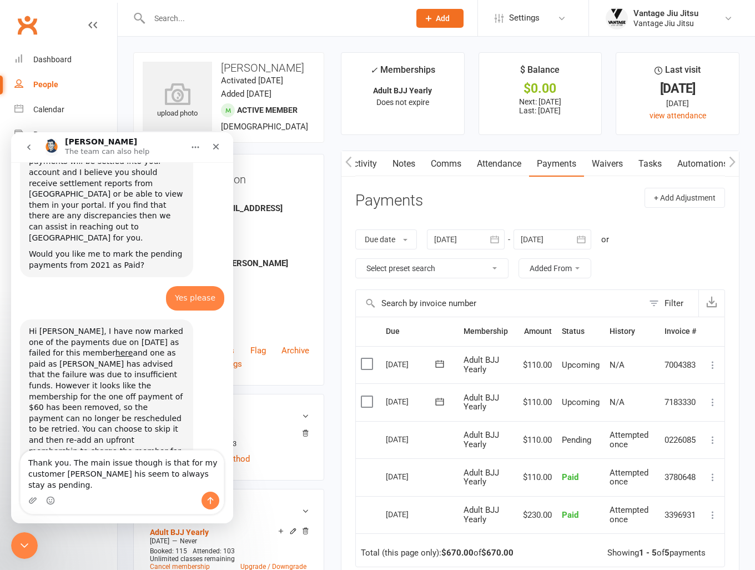
click at [209, 23] on input "text" at bounding box center [274, 19] width 256 height 16
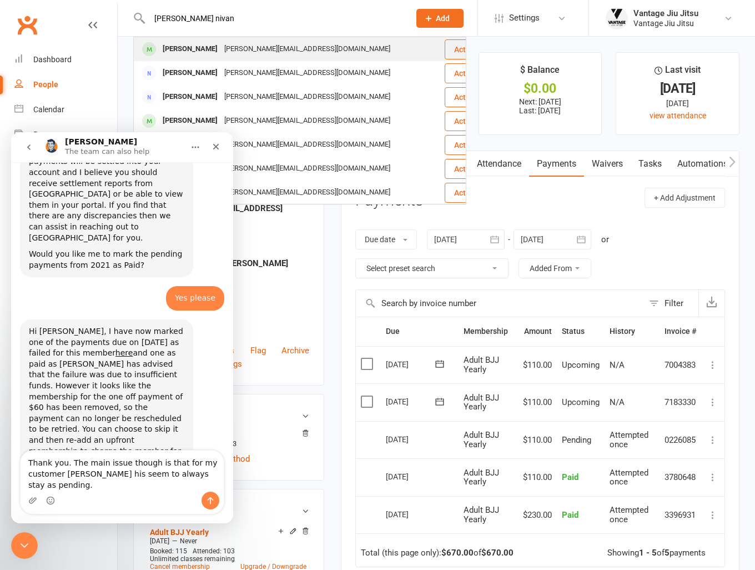
type input "dan nivan"
click at [234, 56] on div "daniel.nivan@gmail.com" at bounding box center [307, 49] width 173 height 16
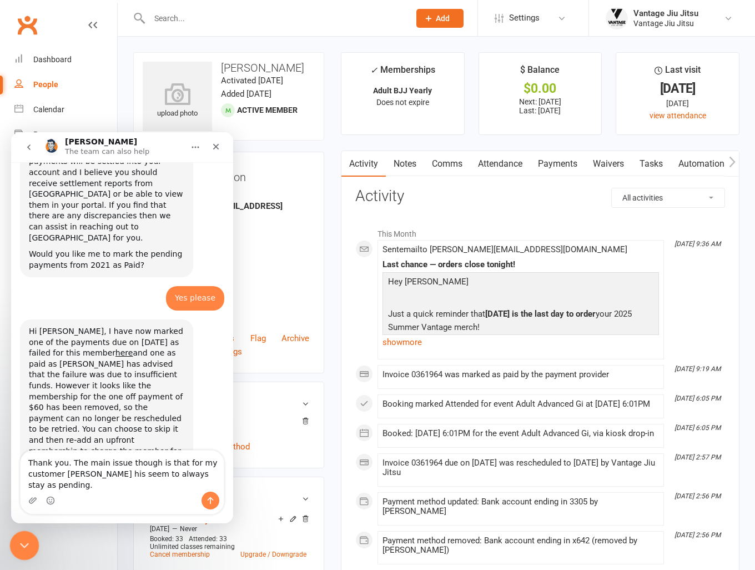
click at [18, 544] on icon "Close Intercom Messenger" at bounding box center [22, 543] width 13 height 13
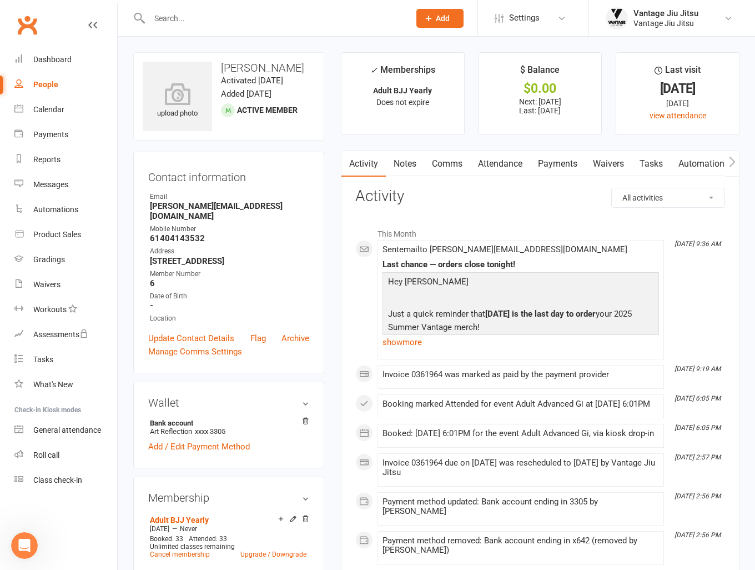
scroll to position [3861, 0]
click at [730, 161] on icon "button" at bounding box center [732, 162] width 7 height 12
click at [696, 168] on link "Gradings / Promotions" at bounding box center [686, 164] width 105 height 26
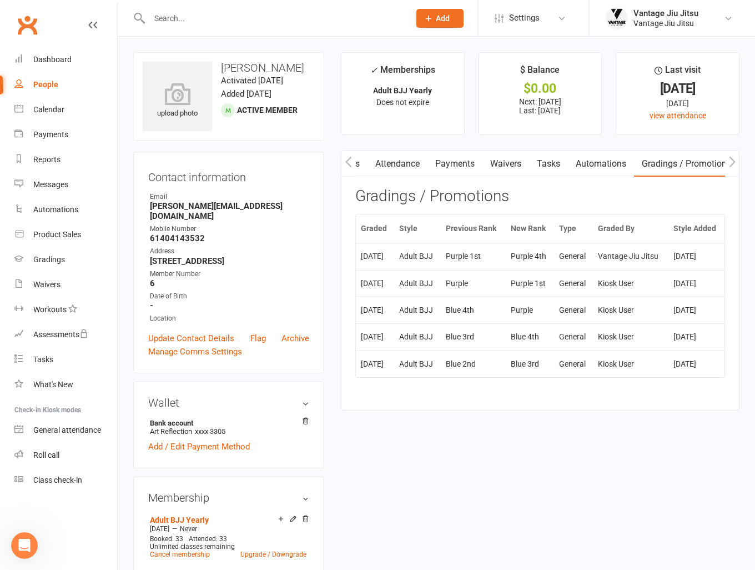
click at [34, 31] on link "Clubworx" at bounding box center [27, 25] width 28 height 28
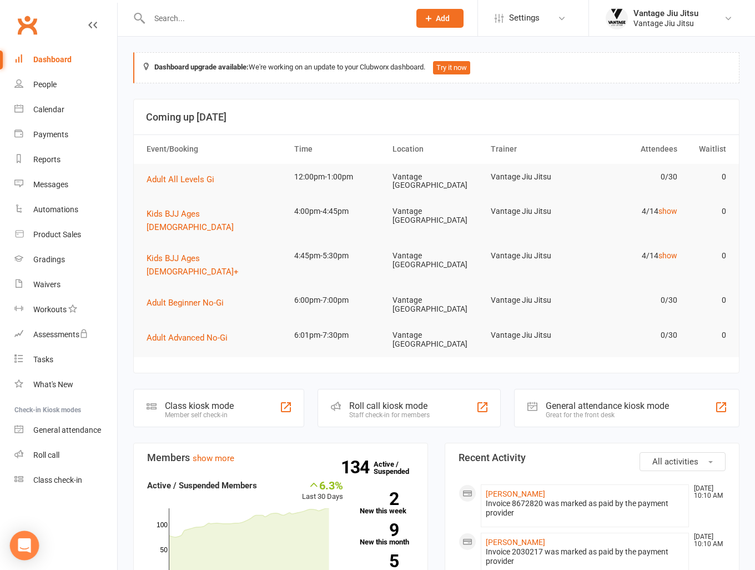
click at [16, 549] on div "Open Intercom Messenger" at bounding box center [24, 545] width 29 height 29
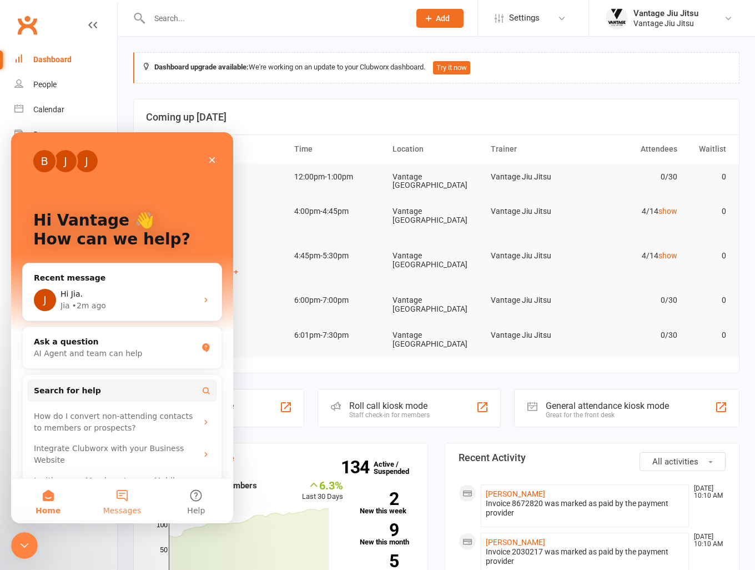
click at [111, 496] on button "Messages" at bounding box center [122, 501] width 74 height 44
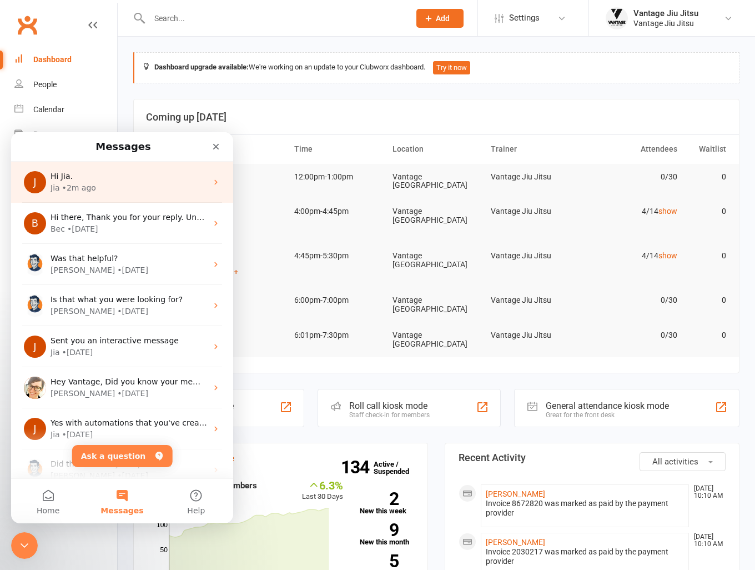
click at [132, 201] on div "J Hi Jia. Jia • 2m ago" at bounding box center [122, 182] width 222 height 41
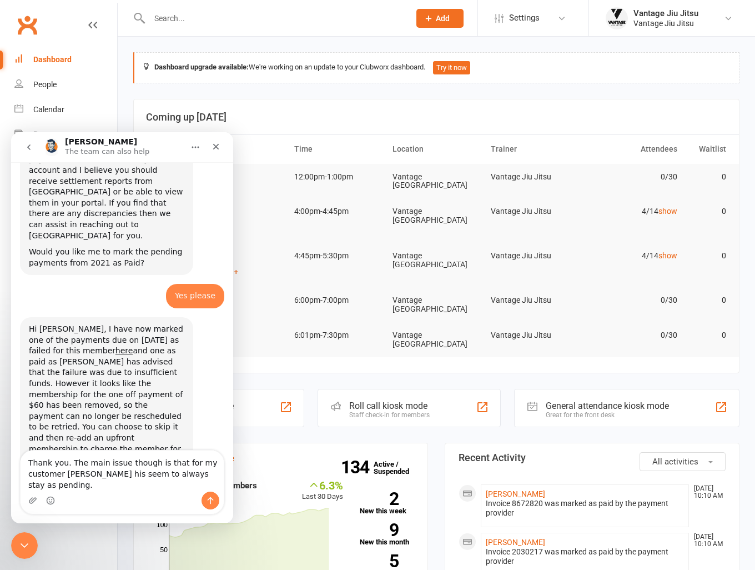
scroll to position [3861, 0]
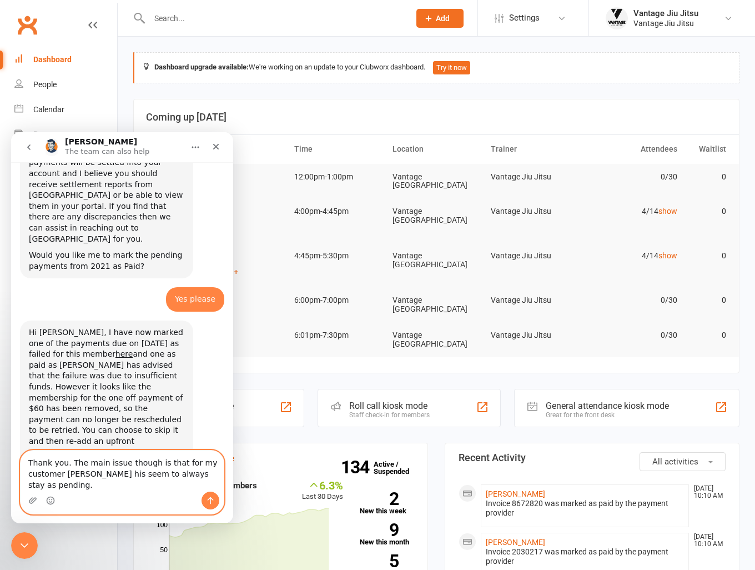
click at [216, 483] on textarea "Thank you. The main issue though is that for my customer Dan Ahn his seem to al…" at bounding box center [122, 470] width 203 height 41
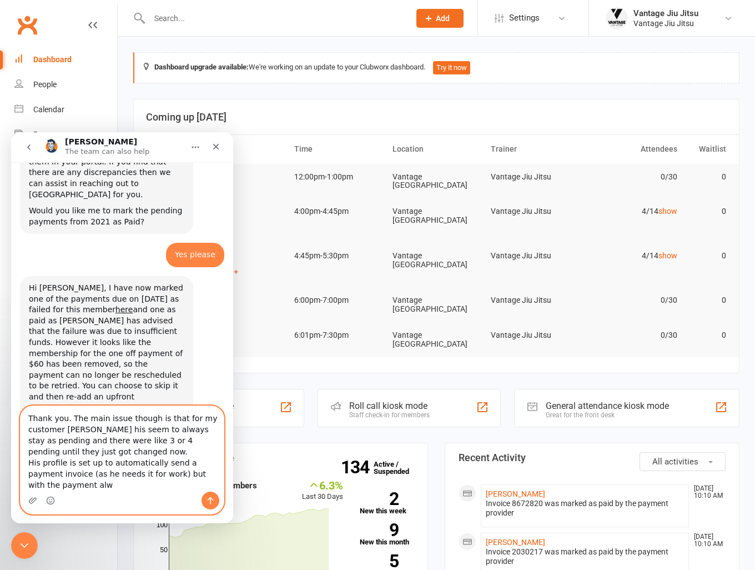
scroll to position [3917, 0]
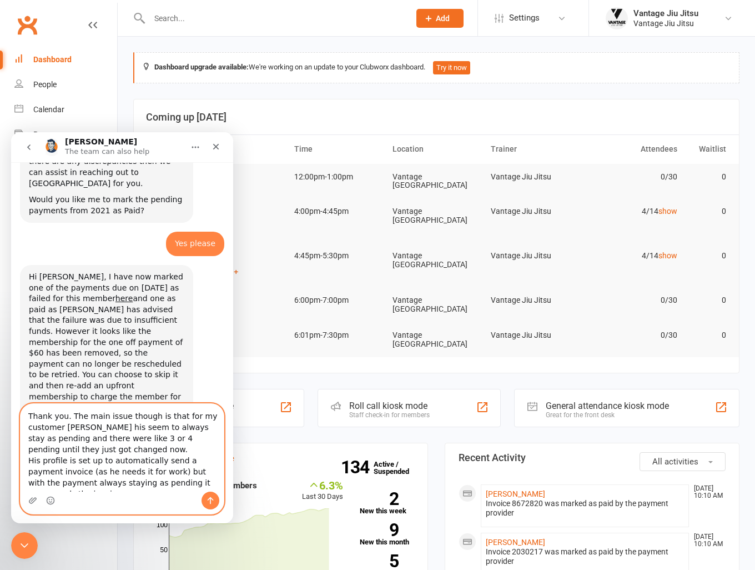
type textarea "Thank you. The main issue though is that for my customer Dan Ahn his seem to al…"
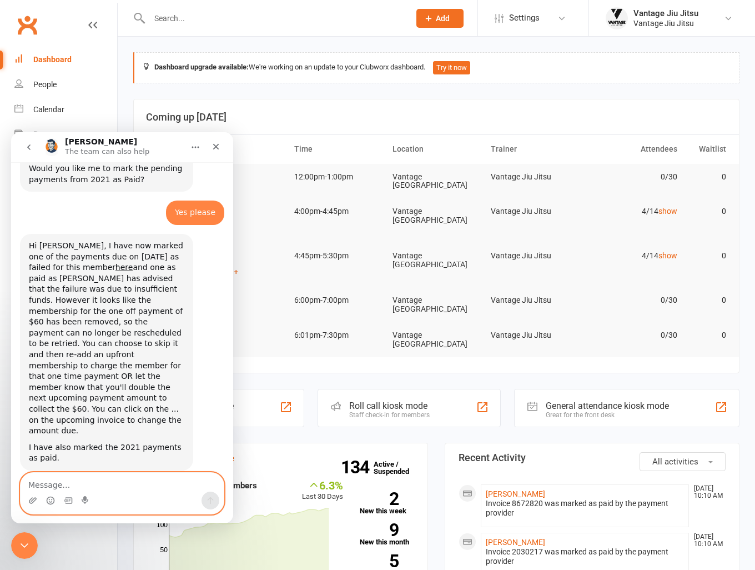
scroll to position [3951, 0]
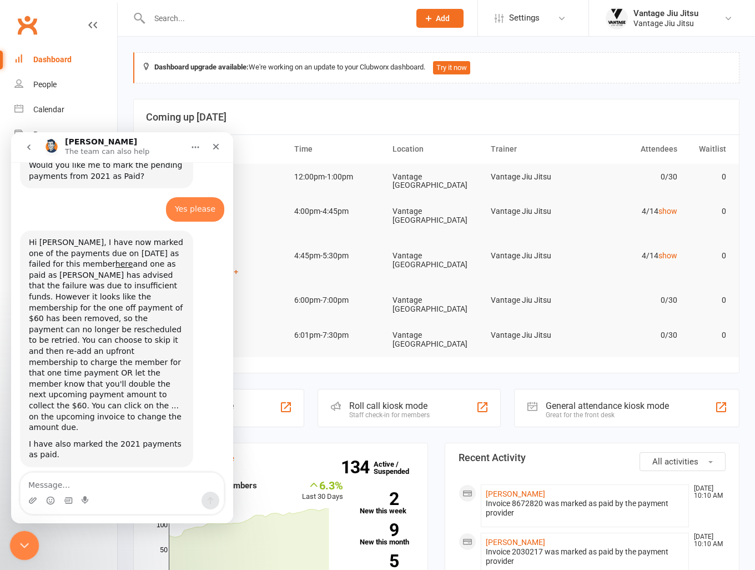
click at [27, 544] on icon "Close Intercom Messenger" at bounding box center [22, 543] width 13 height 13
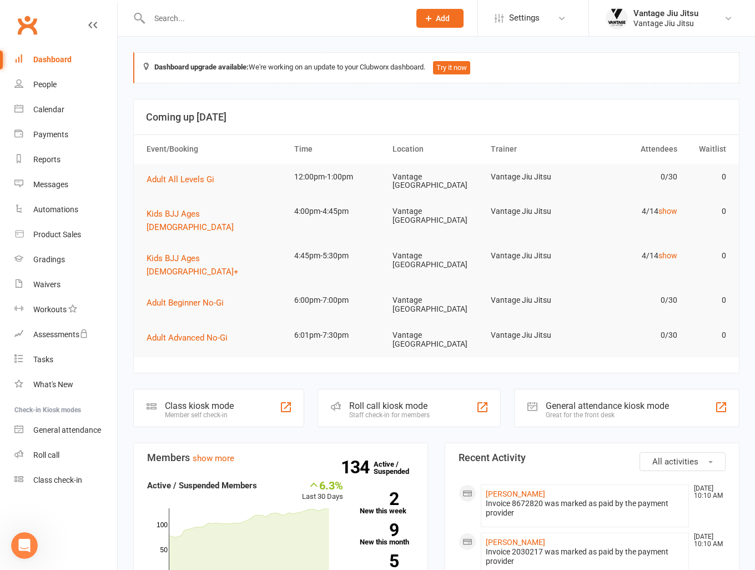
click at [27, 28] on link "Clubworx" at bounding box center [27, 25] width 28 height 28
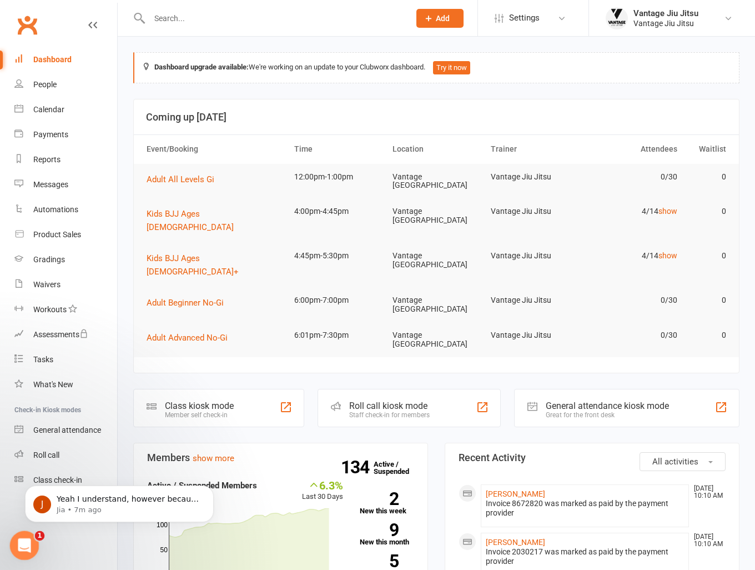
click at [27, 539] on icon "Open Intercom Messenger" at bounding box center [23, 544] width 18 height 18
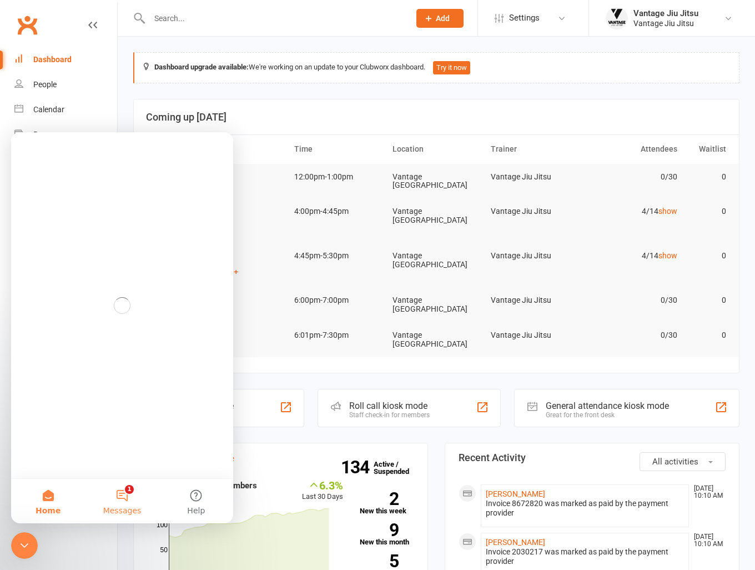
click at [132, 493] on button "1 Messages" at bounding box center [122, 501] width 74 height 44
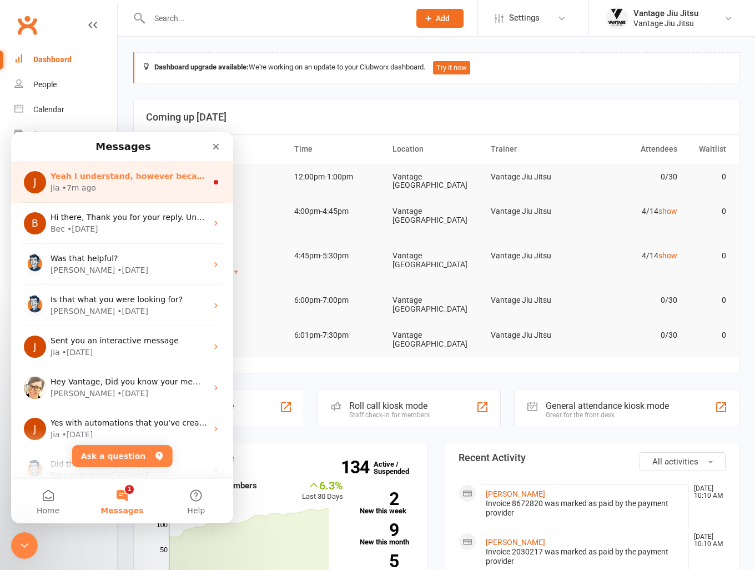
click at [173, 186] on div "Jia • 7m ago" at bounding box center [129, 188] width 157 height 12
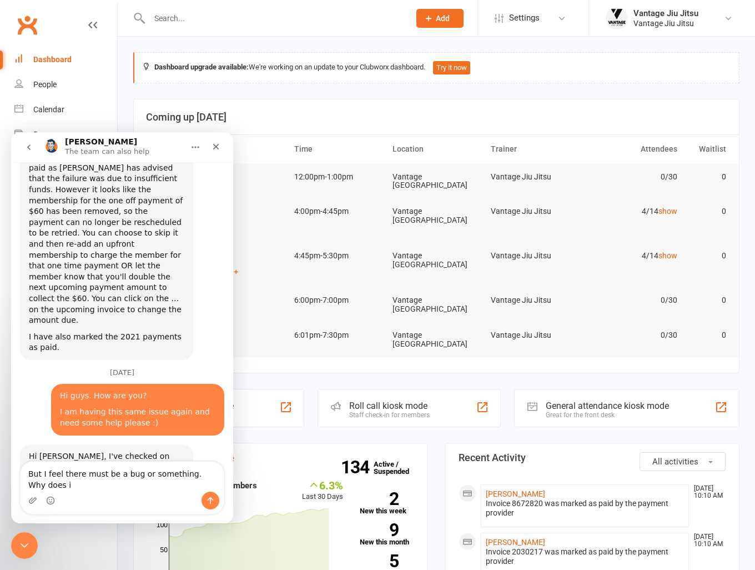
scroll to position [4069, 0]
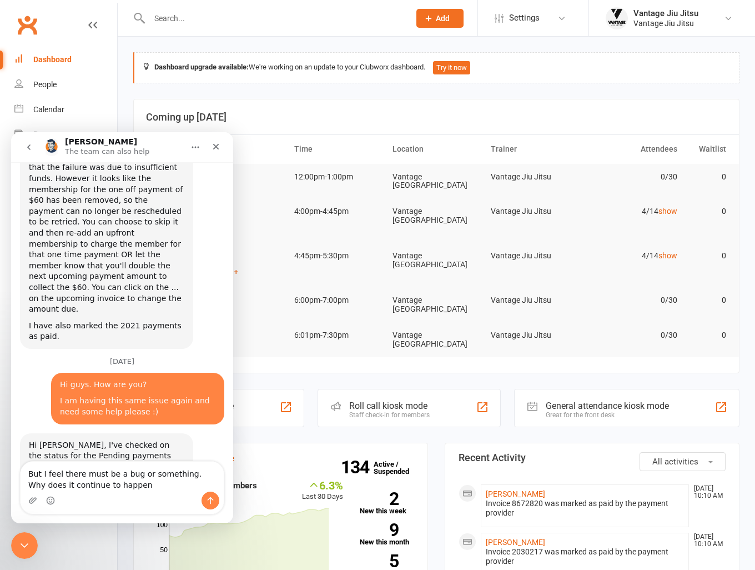
type textarea "But I feel there must be a bug or something. Why does it continue to happen?"
